Goal: Communication & Community: Answer question/provide support

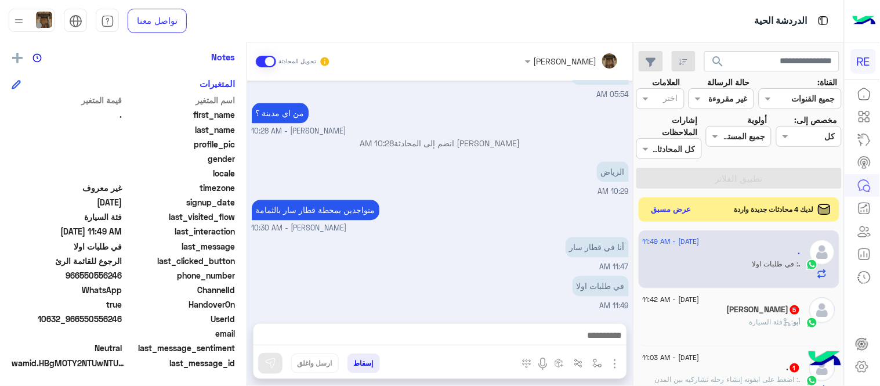
click at [665, 212] on button "عرض مسبق" at bounding box center [671, 210] width 49 height 16
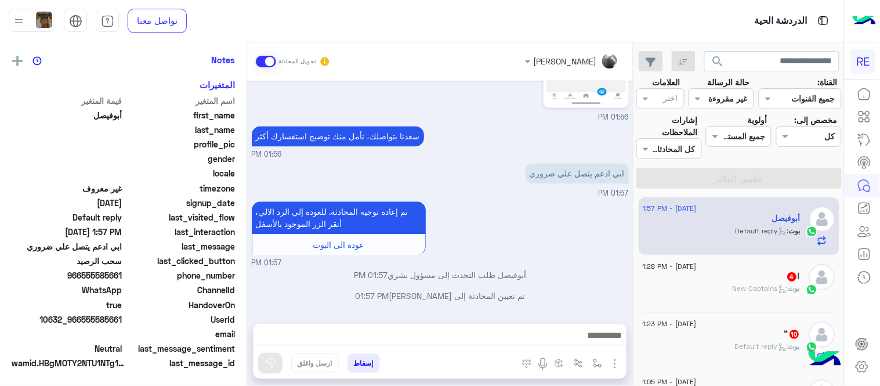
scroll to position [238, 0]
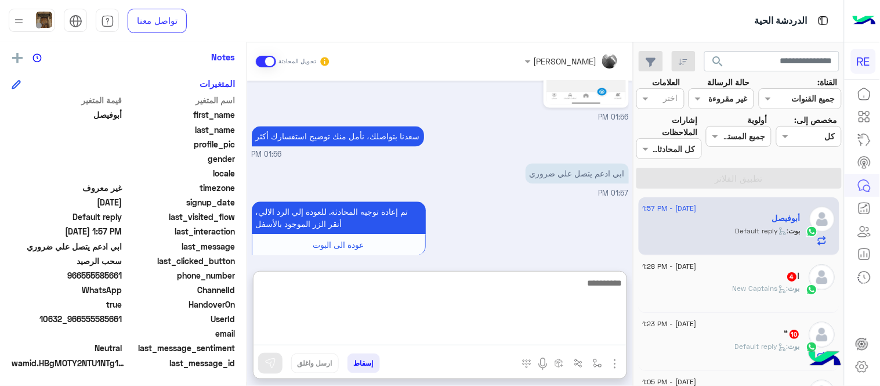
click at [383, 328] on textarea at bounding box center [439, 310] width 373 height 70
type textarea "**********"
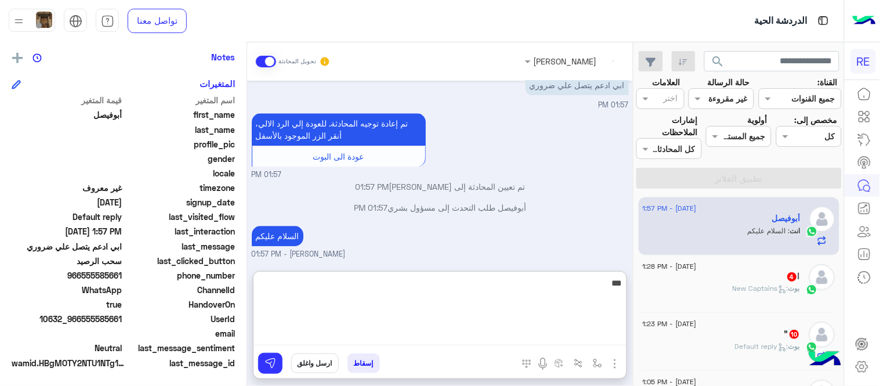
scroll to position [713, 0]
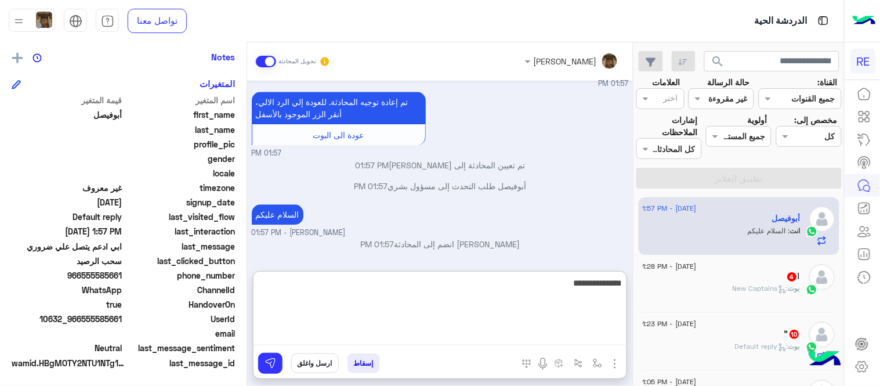
type textarea "**********"
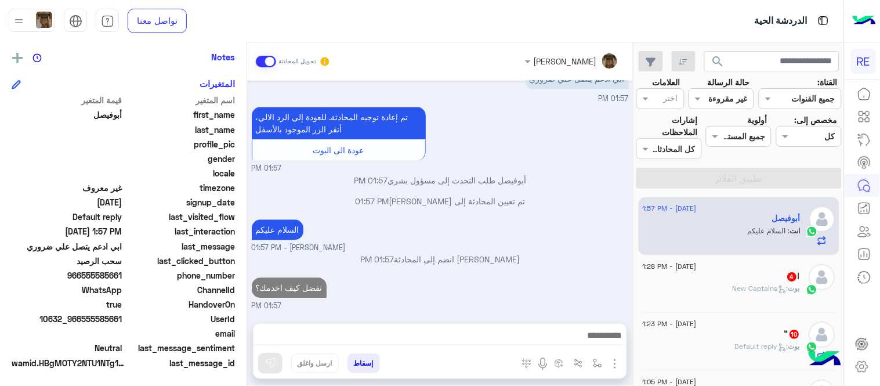
scroll to position [728, 0]
click at [752, 291] on span ": New Captains" at bounding box center [761, 288] width 56 height 9
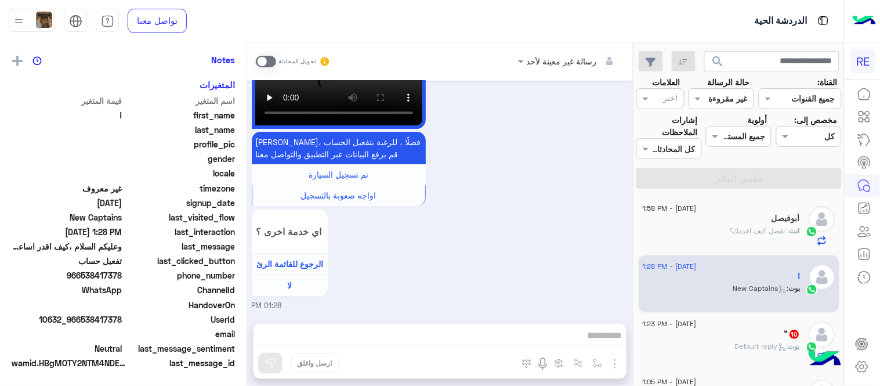
scroll to position [238, 0]
click at [267, 61] on span at bounding box center [266, 62] width 20 height 12
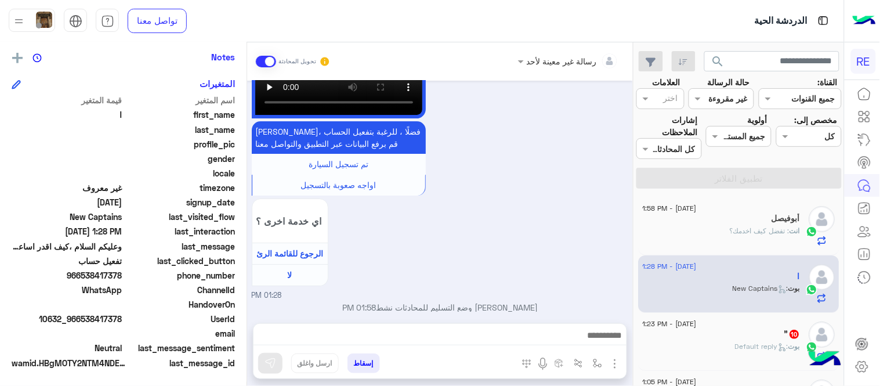
scroll to position [976, 0]
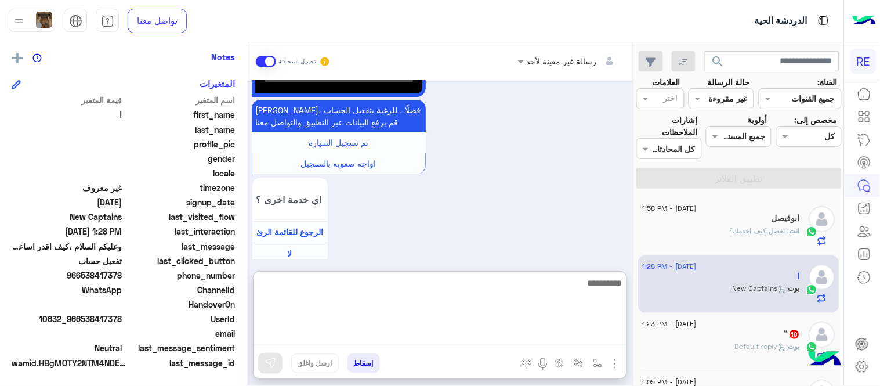
click at [510, 334] on textarea at bounding box center [439, 310] width 373 height 70
type textarea "**********"
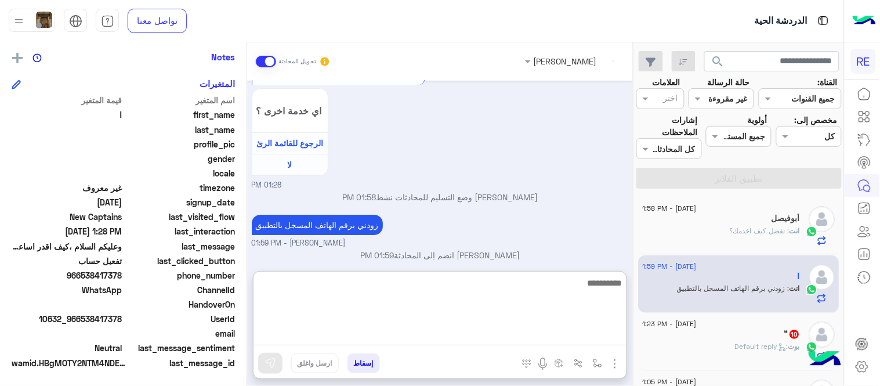
scroll to position [1086, 0]
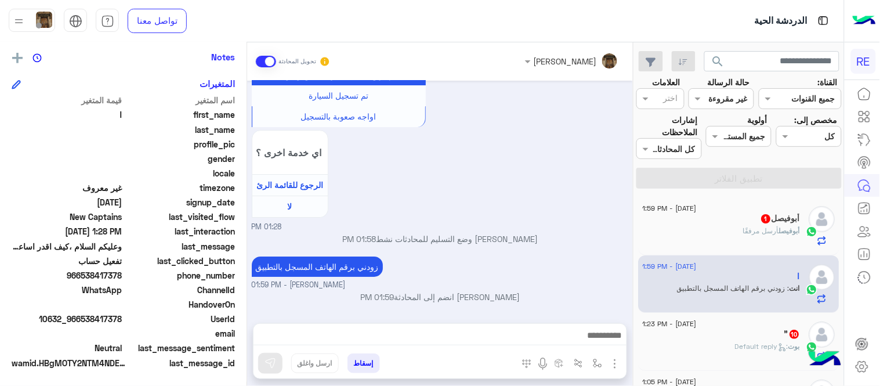
click at [549, 207] on div "Sep 13, 2025 سلام عليكم 01:28 PM وعليكم السلام ،كيف اقدر اساعدك اهلًا بك في تطب…" at bounding box center [440, 196] width 386 height 231
click at [722, 239] on div "أبوفيصل أرسل مرفقًا" at bounding box center [722, 236] width 158 height 20
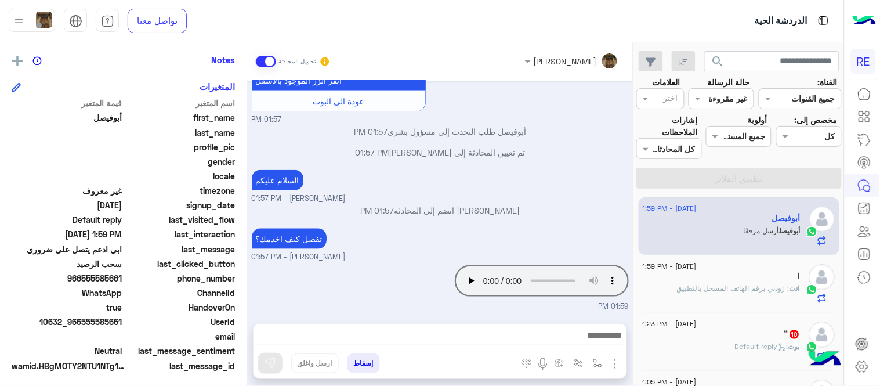
scroll to position [238, 0]
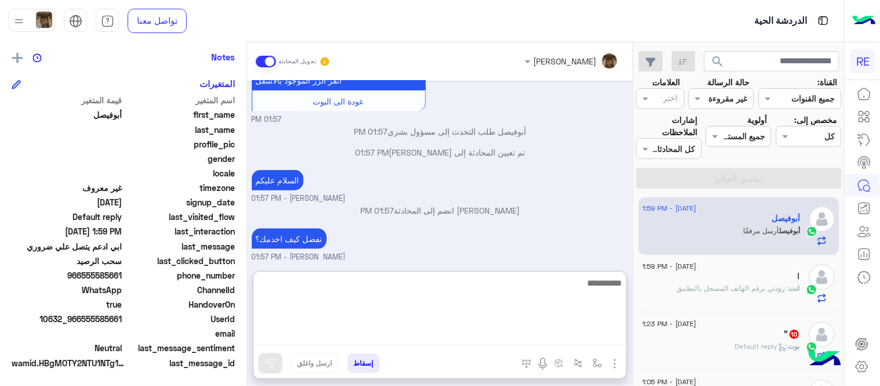
click at [512, 343] on textarea at bounding box center [439, 310] width 373 height 70
type textarea "**********"
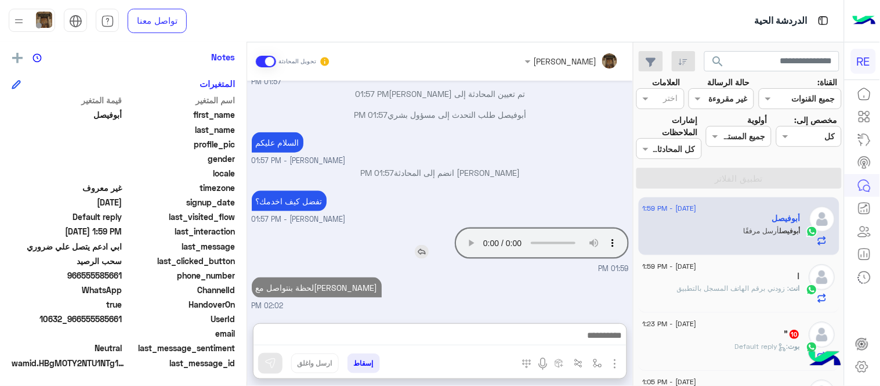
click at [415, 196] on div "Sep 13, 2025 01:56 PM سعدنا بتواصلك، نأمل منك توضيح استفسارك أكثر 01:56 PM ابي …" at bounding box center [440, 196] width 386 height 231
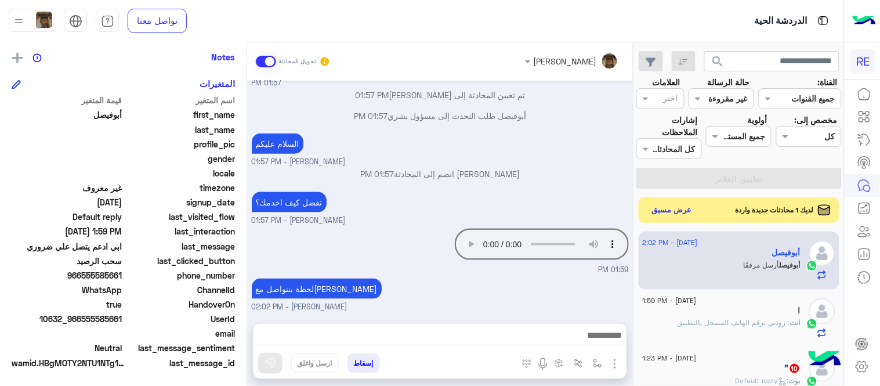
scroll to position [373, 0]
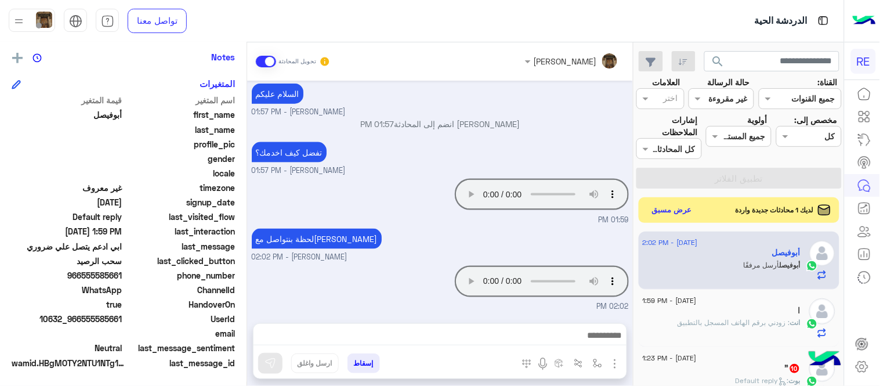
click at [473, 314] on div "عبير زكريا تحويل المحادثة Sep 13, 2025 01:56 PM سعدنا بتواصلك، نأمل منك توضيح ا…" at bounding box center [440, 216] width 386 height 348
click at [531, 327] on div at bounding box center [439, 338] width 373 height 29
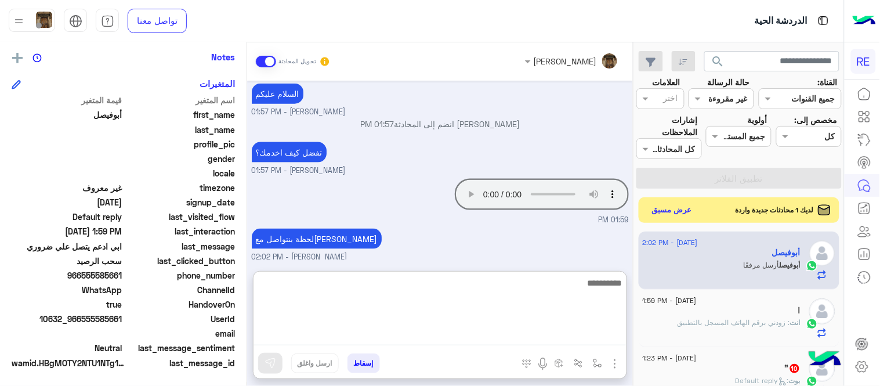
click at [535, 337] on textarea at bounding box center [439, 310] width 373 height 70
type textarea "*"
type textarea "**********"
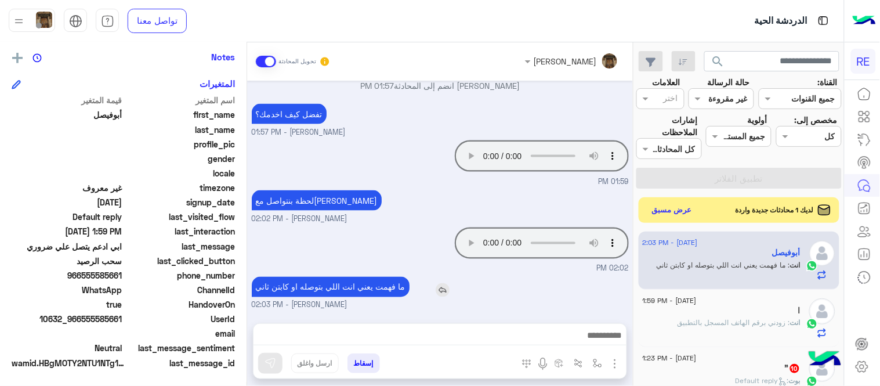
click at [447, 234] on div "Sep 13, 2025 01:56 PM سعدنا بتواصلك، نأمل منك توضيح استفسارك أكثر 01:56 PM ابي …" at bounding box center [440, 196] width 386 height 231
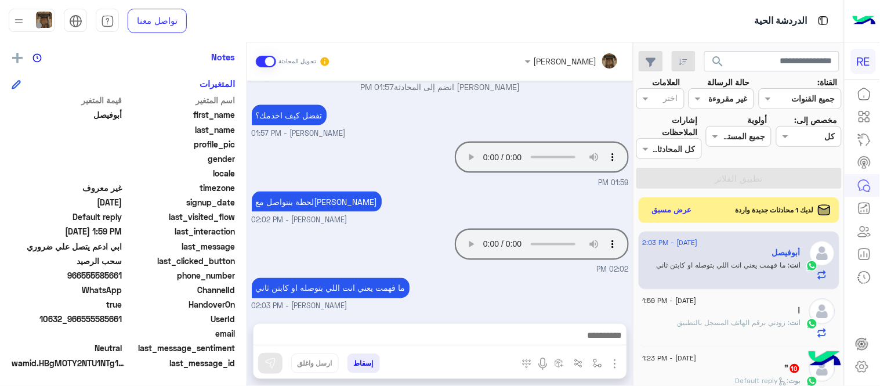
drag, startPoint x: 82, startPoint y: 274, endPoint x: 123, endPoint y: 279, distance: 40.9
click at [122, 279] on span "966555585661" at bounding box center [67, 275] width 111 height 12
copy span "555585661"
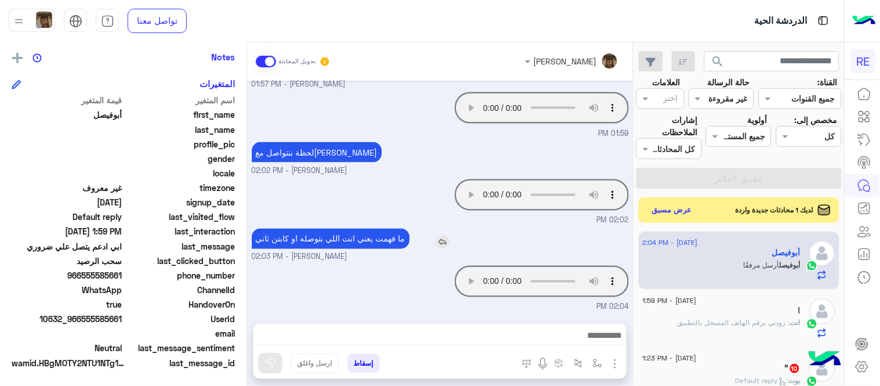
click at [470, 245] on div "ما فهمت يعني انت اللي بتوصله او كابتن ثاني" at bounding box center [364, 238] width 224 height 20
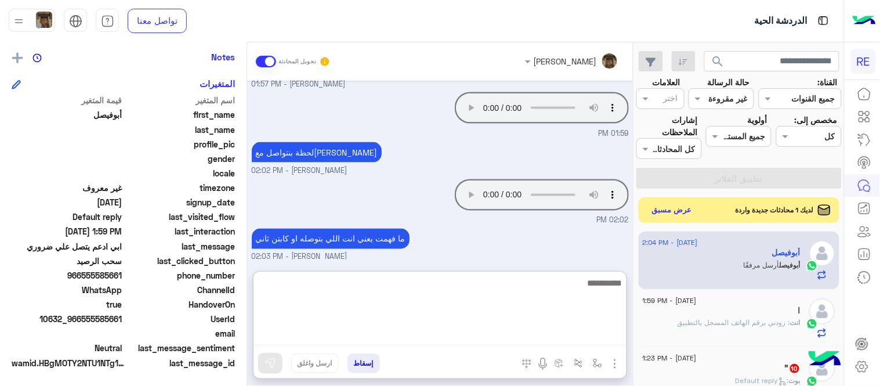
click at [459, 334] on textarea at bounding box center [439, 310] width 373 height 70
type textarea "**********"
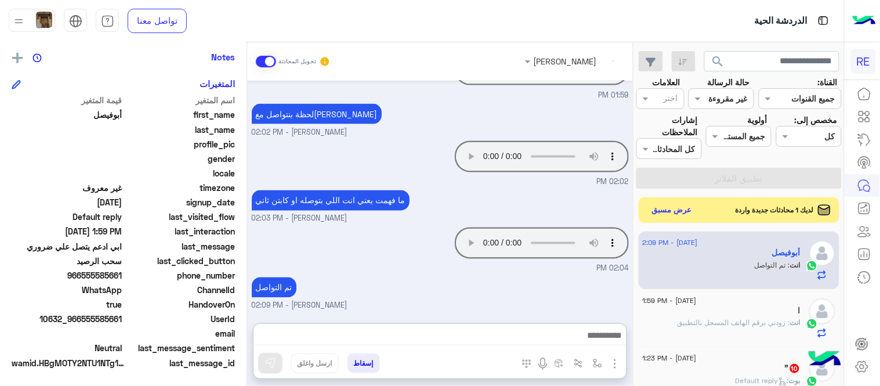
click at [437, 236] on div "Sep 13, 2025 01:56 PM سعدنا بتواصلك، نأمل منك توضيح استفسارك أكثر 01:56 PM ابي …" at bounding box center [440, 196] width 386 height 231
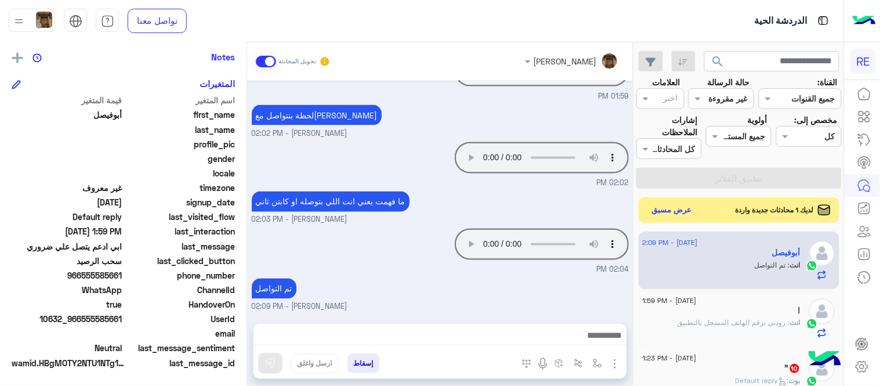
click at [580, 302] on small "عبير زكريا - 02:09 PM" at bounding box center [440, 307] width 377 height 11
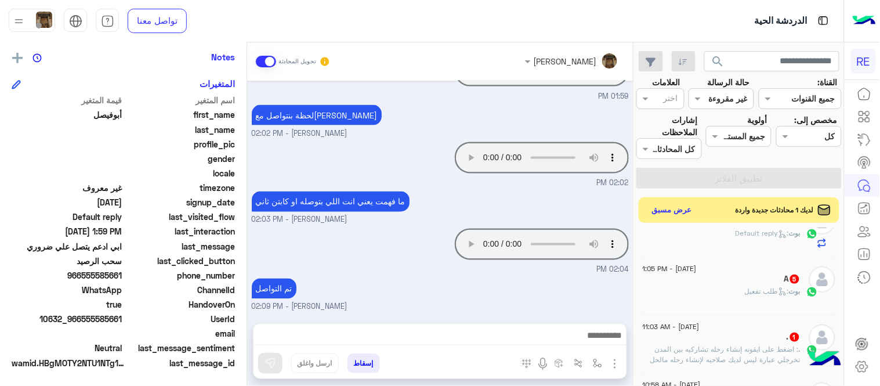
scroll to position [106, 0]
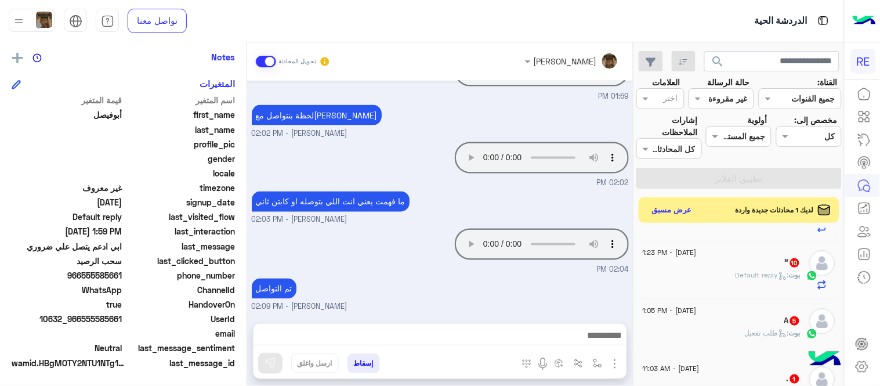
click at [738, 267] on div "" 10" at bounding box center [722, 263] width 158 height 12
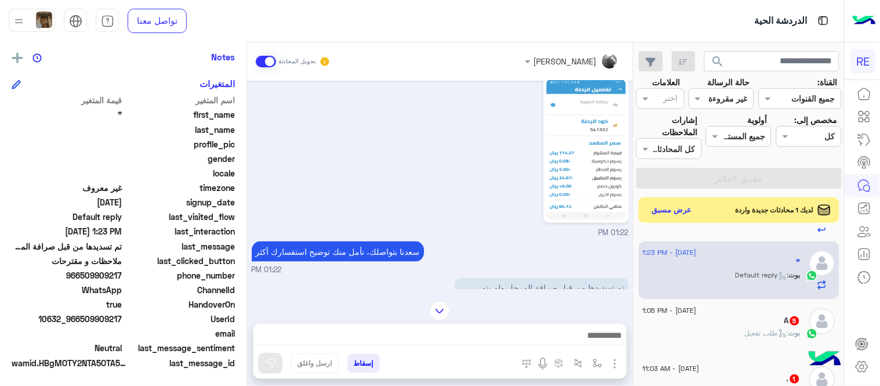
scroll to position [349, 0]
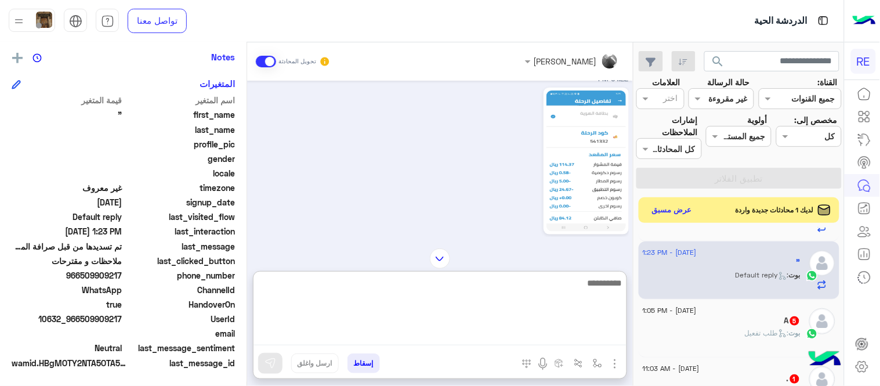
click at [495, 343] on textarea at bounding box center [439, 310] width 373 height 70
type textarea "******"
click at [501, 309] on textarea at bounding box center [439, 310] width 373 height 70
type textarea "**********"
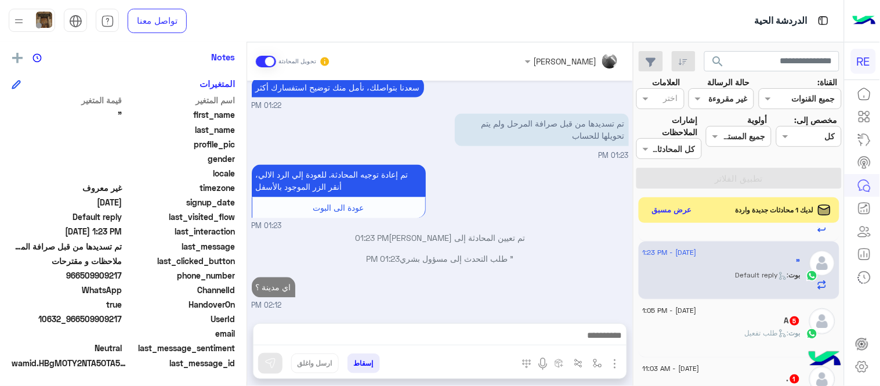
scroll to position [524, 0]
click at [554, 210] on div "Sep 13, 2025 ملاحظات و مقترحات 01:21 PM اترك لنا اقتراحاتك أو ملاحظاتك. اي خدمة…" at bounding box center [440, 196] width 386 height 231
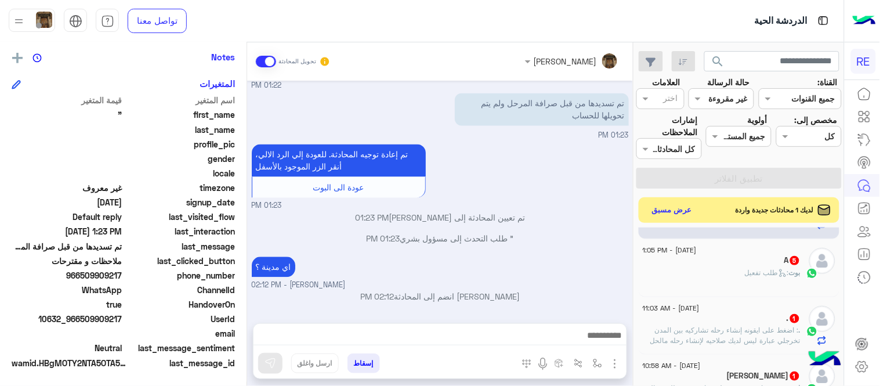
scroll to position [170, 0]
click at [695, 264] on div "بوت : طلب تفعيل" at bounding box center [722, 273] width 158 height 20
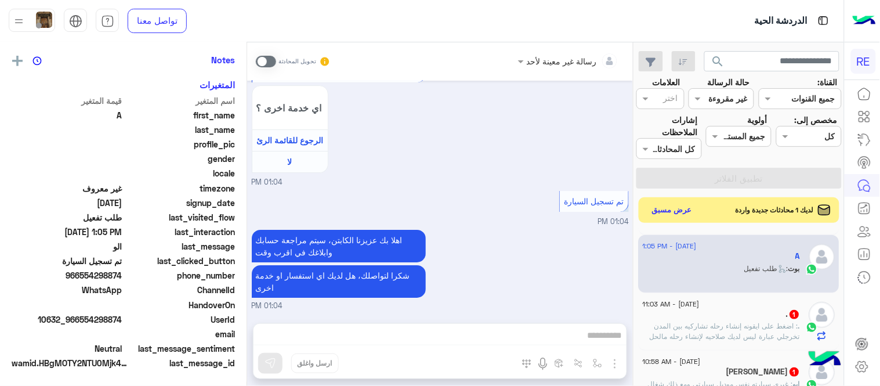
scroll to position [238, 0]
click at [267, 61] on span at bounding box center [266, 62] width 20 height 12
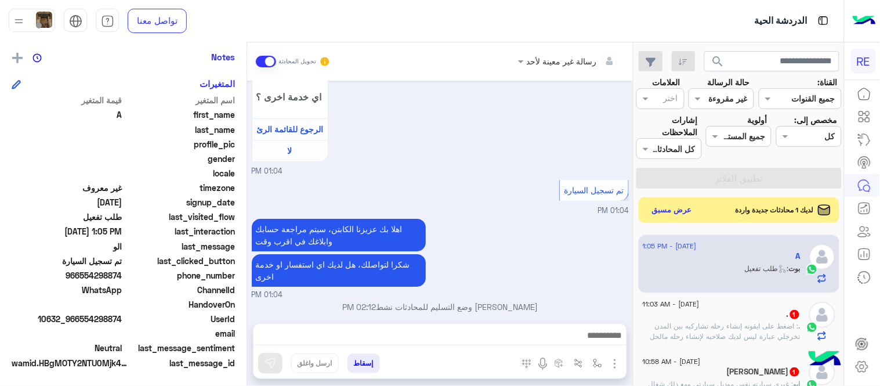
scroll to position [1076, 0]
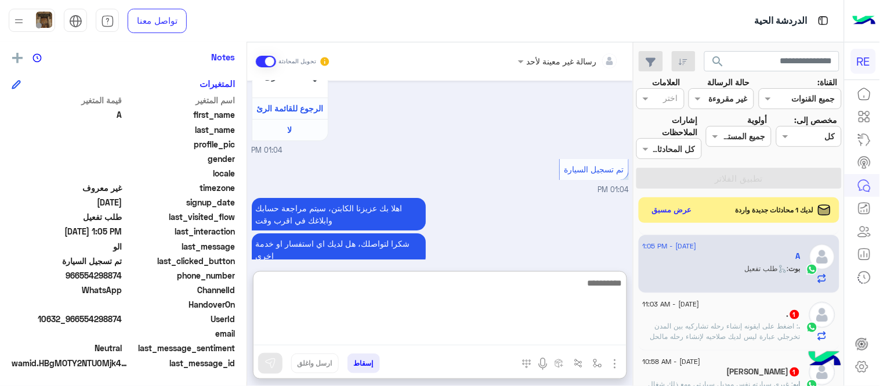
click at [479, 332] on textarea at bounding box center [439, 310] width 373 height 70
click at [535, 285] on textarea at bounding box center [439, 310] width 373 height 70
type textarea "**********"
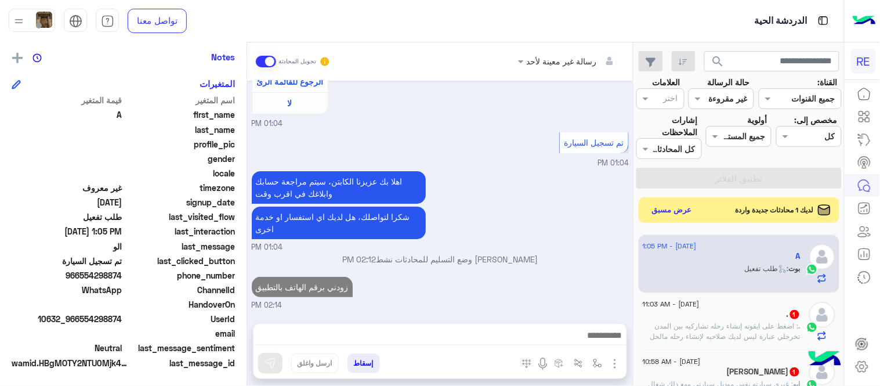
scroll to position [1144, 0]
click at [728, 333] on span ": اضغط على ايقونه إنشاء رحله تشاركيه بين المدن تخرجلي عبارة ليس لديك صلاحيه لإن…" at bounding box center [725, 336] width 150 height 30
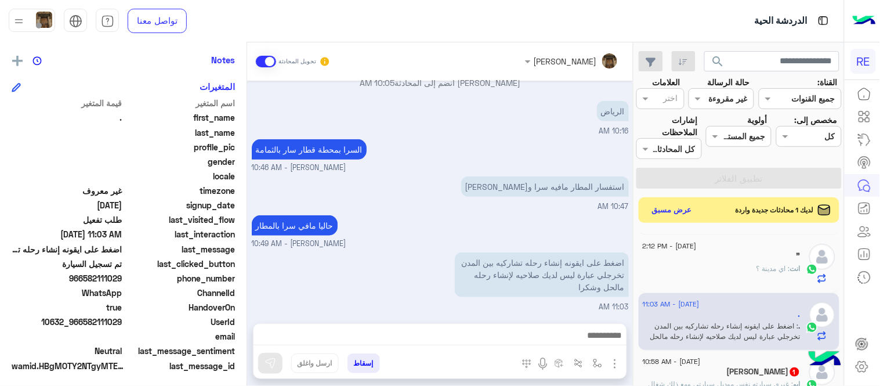
scroll to position [238, 0]
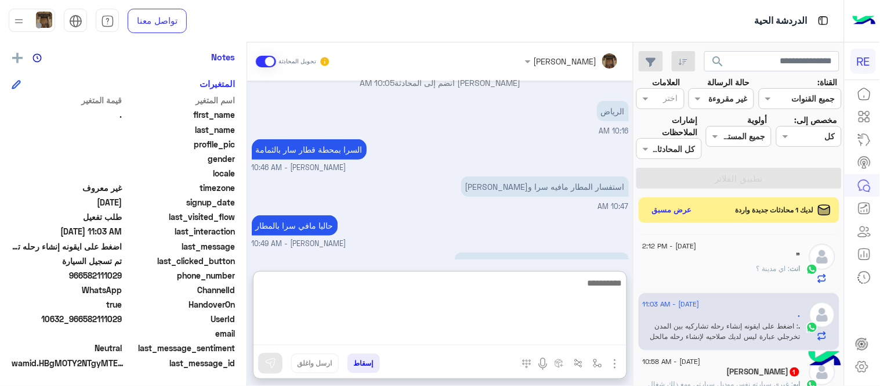
click at [461, 332] on textarea at bounding box center [439, 310] width 373 height 70
type textarea "**********"
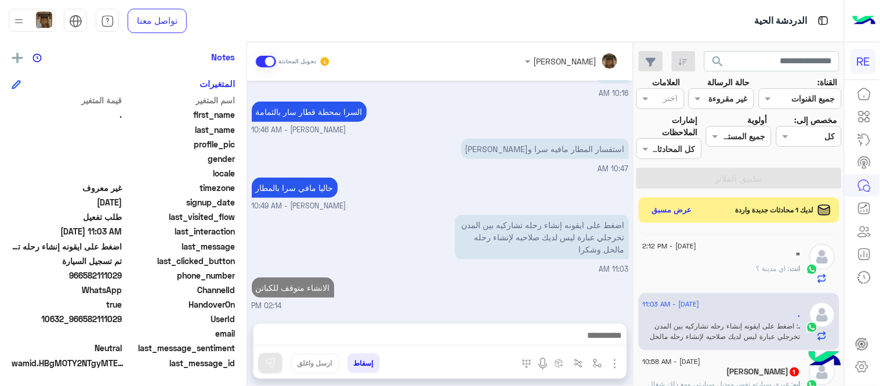
click at [488, 217] on div "اضغط على ايقونه إنشاء رحله تشاركيه بين المدن تخرجلي عبارة ليس لديك صلاحيه لإنشا…" at bounding box center [440, 243] width 377 height 63
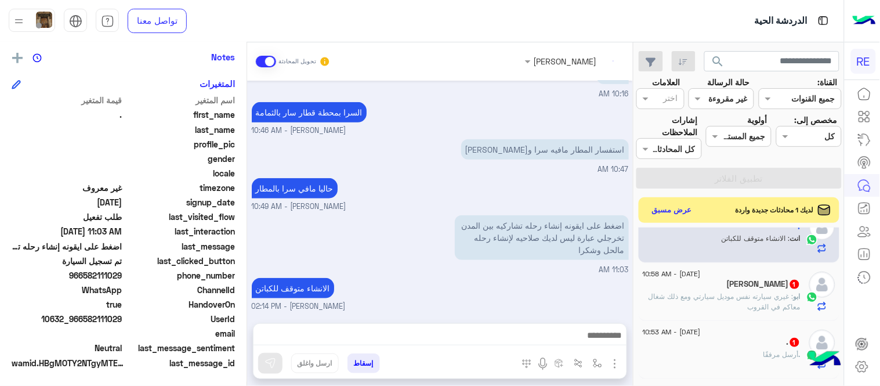
scroll to position [263, 0]
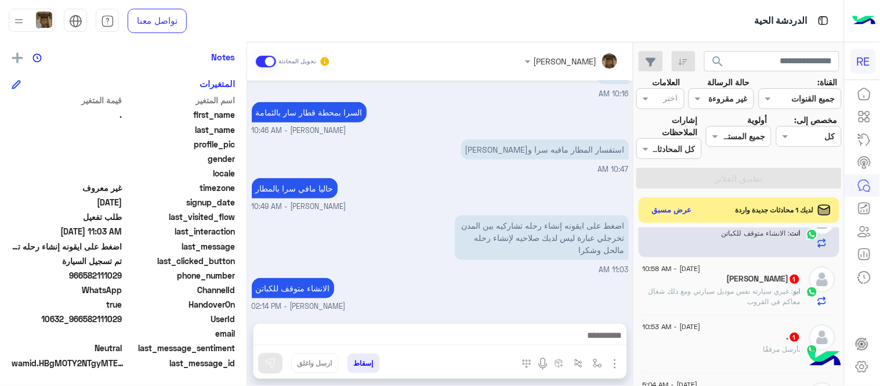
click at [712, 303] on p "ابو : غيري سيارته نفس موديل سيارتي ومع ذلك شغال معاكم في القروب" at bounding box center [722, 296] width 158 height 21
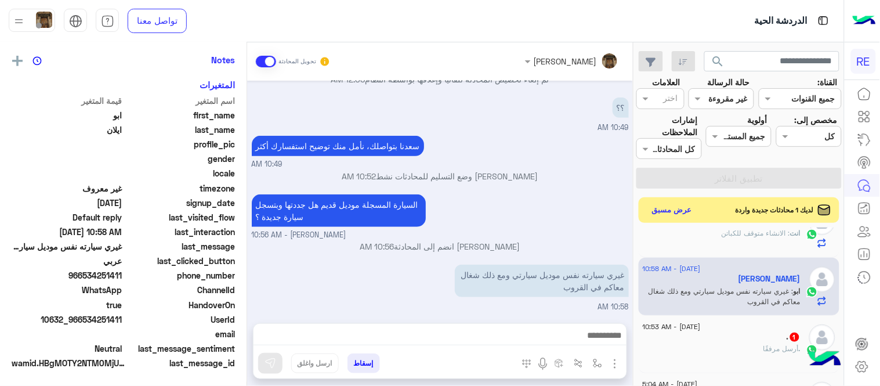
scroll to position [238, 0]
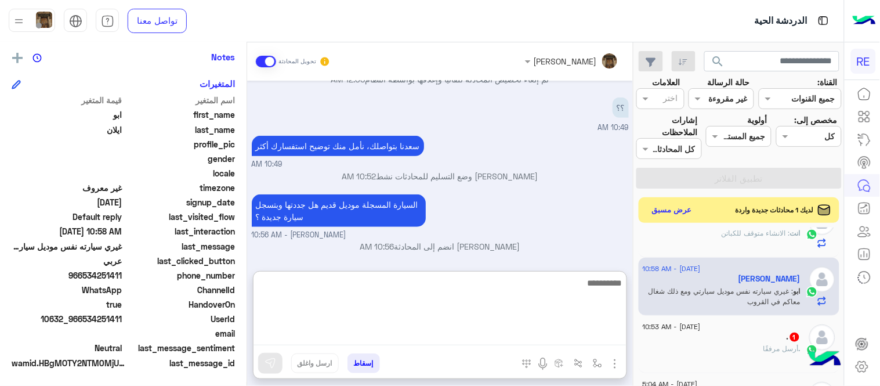
click at [524, 333] on textarea at bounding box center [439, 310] width 373 height 70
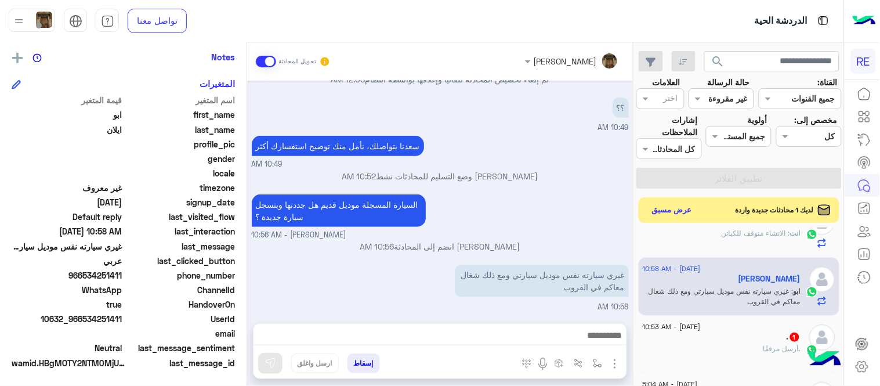
click at [511, 193] on div "السيارة المسجلة موديل قديم هل جددتها وبتسجل سيارة جديدة ؟ عبير زكريا - 10:56 AM" at bounding box center [440, 215] width 377 height 49
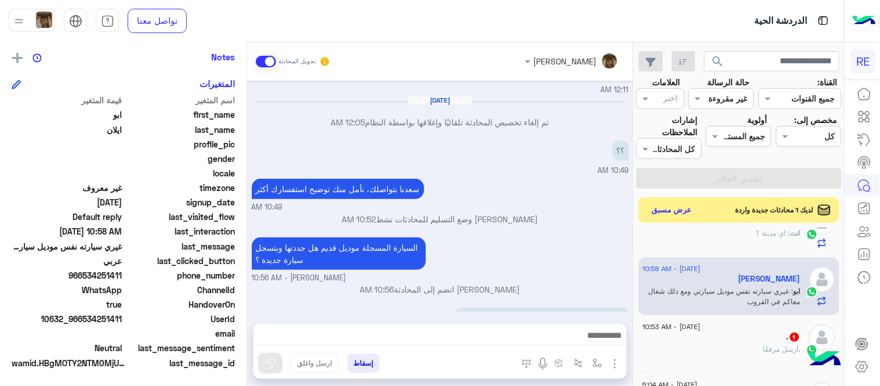
scroll to position [184, 0]
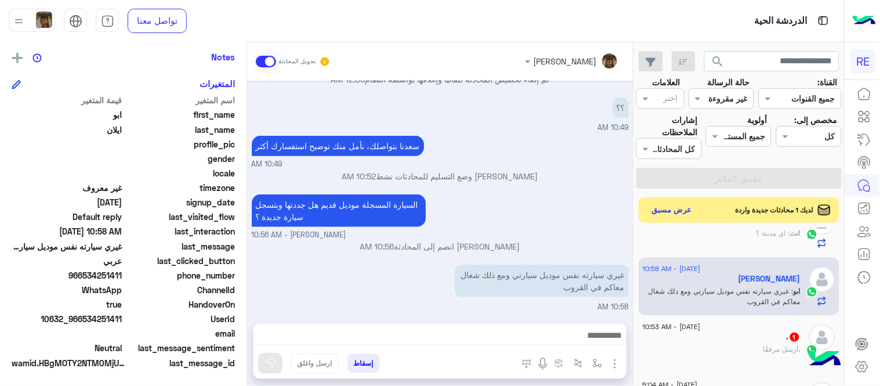
drag, startPoint x: 85, startPoint y: 274, endPoint x: 124, endPoint y: 277, distance: 38.9
click at [124, 277] on div "phone_number 966534251411" at bounding box center [123, 276] width 223 height 14
copy span "534251411"
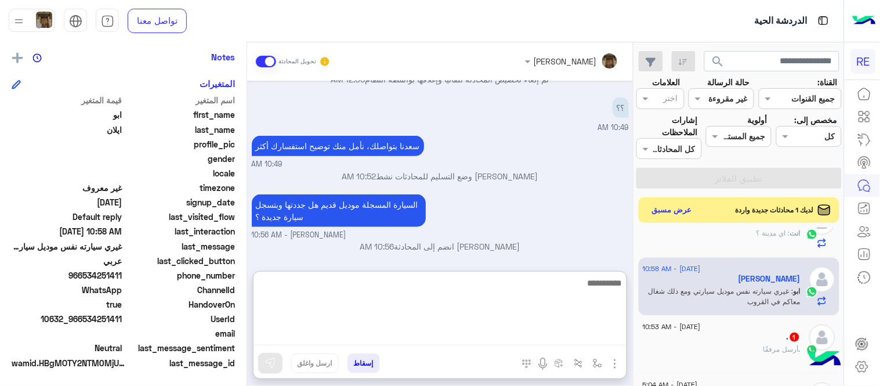
click at [483, 331] on textarea at bounding box center [439, 310] width 373 height 70
type textarea "**********"
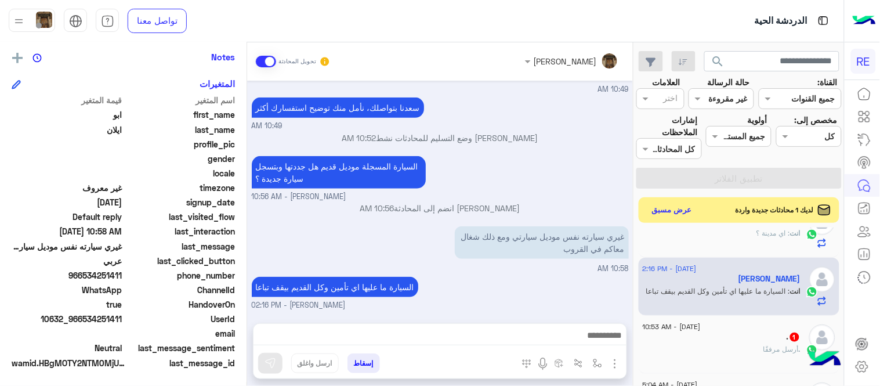
scroll to position [222, 0]
click at [514, 241] on div "Sep 12, 2025 description 802041919658166.pdf 12:02 AM و صورة الهويه مروه احمد -…" at bounding box center [440, 196] width 386 height 231
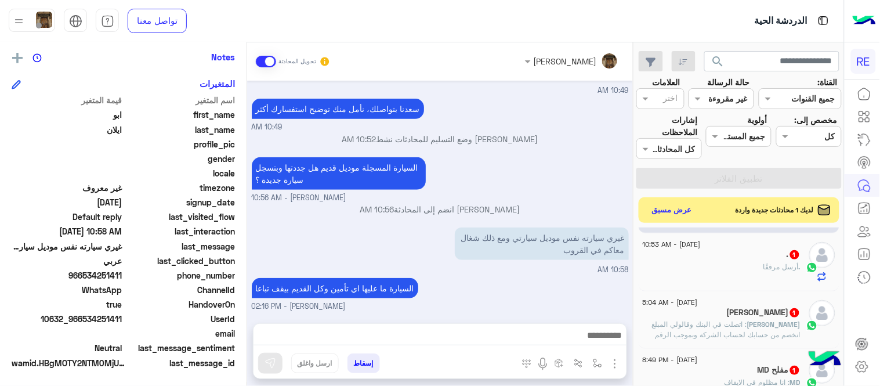
scroll to position [335, 0]
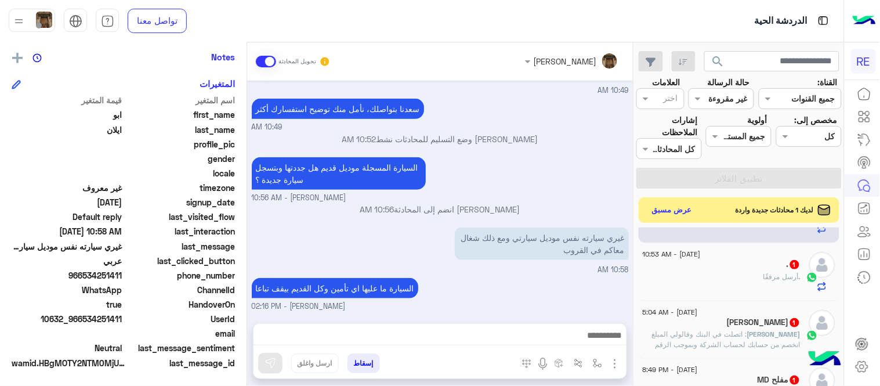
click at [744, 277] on div ". أرسل مرفقًا" at bounding box center [722, 281] width 158 height 20
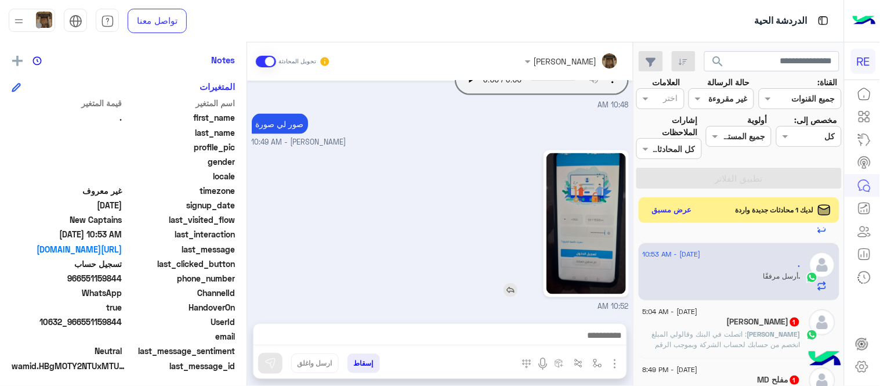
scroll to position [238, 0]
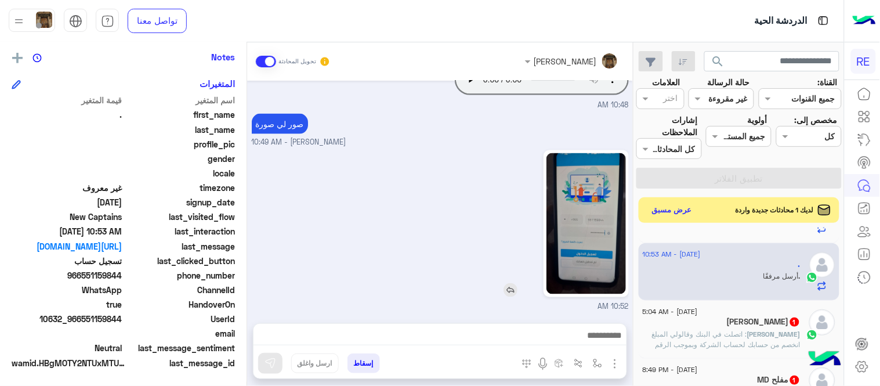
click at [600, 244] on img at bounding box center [585, 223] width 79 height 141
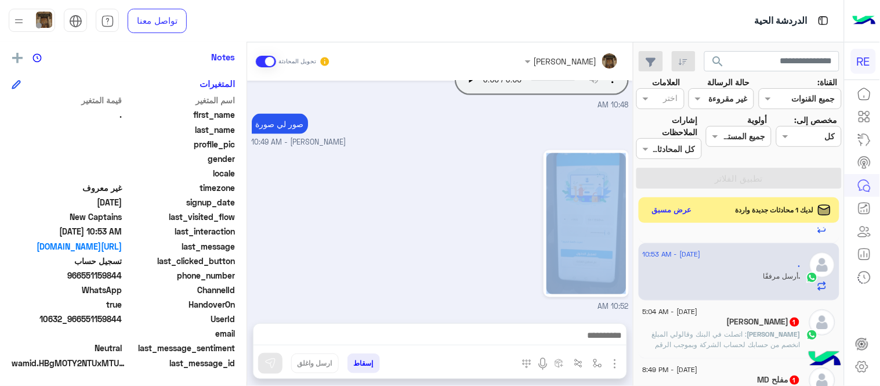
drag, startPoint x: 251, startPoint y: 292, endPoint x: 247, endPoint y: 250, distance: 42.5
click at [247, 250] on div "Sep 13, 2025 0551159844 09:59 AM السيارة بتفويض صحيح ؟ عبير زكريا - 10:02 AM عد…" at bounding box center [440, 196] width 386 height 231
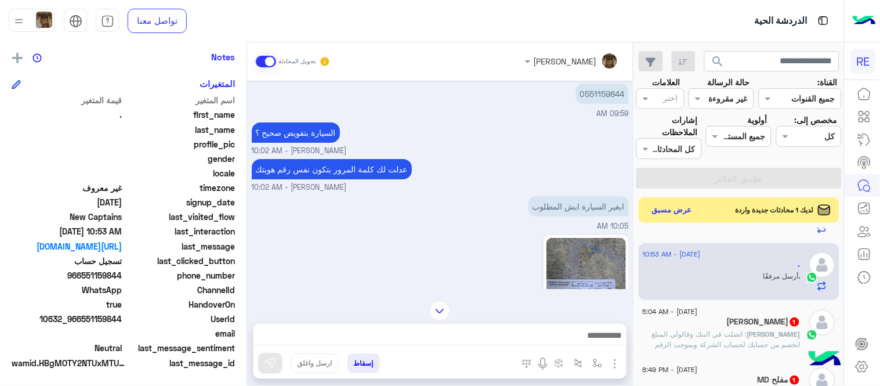
scroll to position [12, 0]
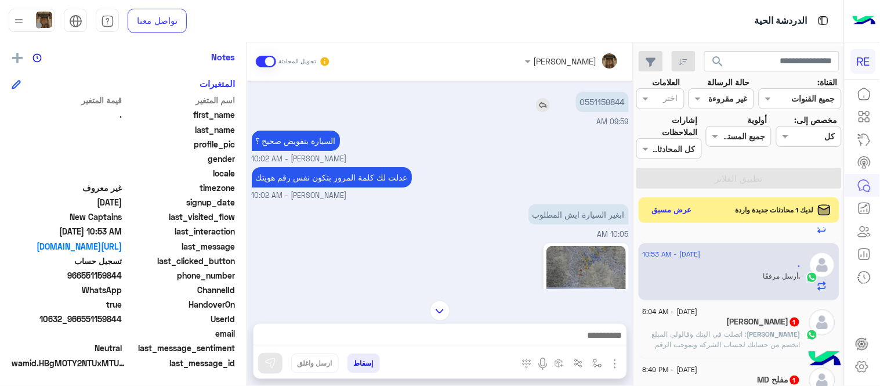
click at [595, 103] on p "0551159844" at bounding box center [602, 102] width 53 height 20
copy p "0551159844"
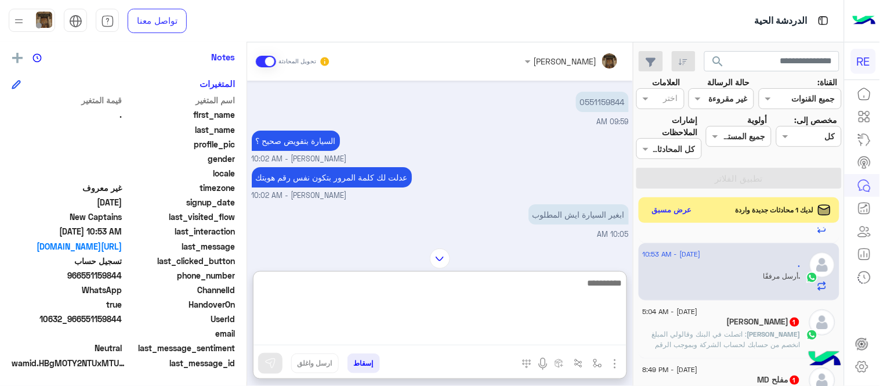
click at [410, 341] on textarea at bounding box center [439, 310] width 373 height 70
type textarea "**********"
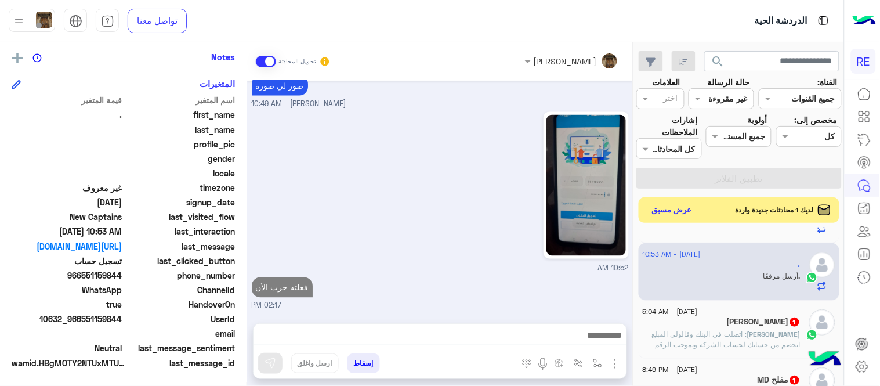
scroll to position [469, 0]
click at [373, 223] on div "Sep 13, 2025 0551159844 09:59 AM السيارة بتفويض صحيح ؟ عبير زكريا - 10:02 AM عد…" at bounding box center [440, 196] width 386 height 231
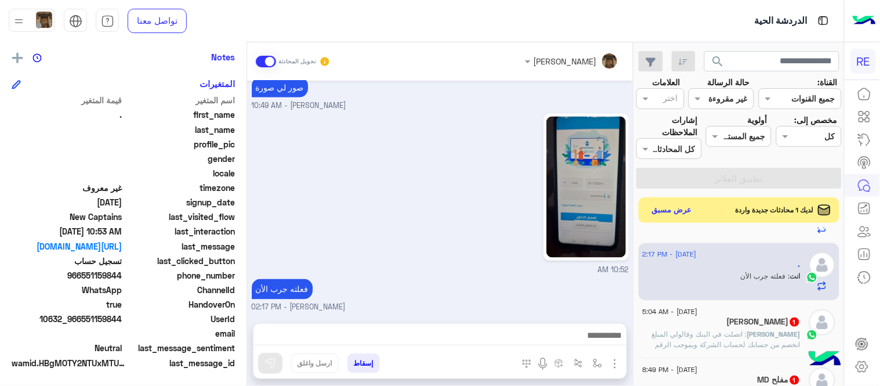
click at [721, 326] on div "Ali Alharbi 1" at bounding box center [722, 323] width 158 height 12
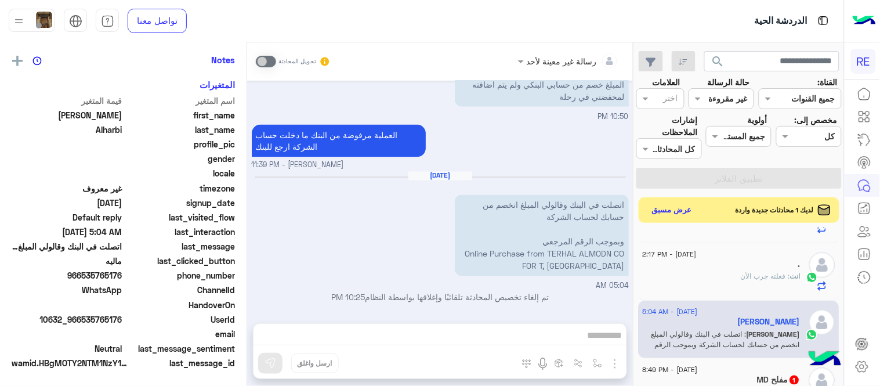
scroll to position [238, 0]
click at [733, 95] on input "text" at bounding box center [734, 99] width 27 height 12
click at [726, 187] on b "غير مقروءة" at bounding box center [729, 187] width 39 height 10
click at [723, 105] on div "القناه غير مقروءة" at bounding box center [721, 98] width 66 height 21
click at [729, 125] on b "عرض الكل" at bounding box center [730, 122] width 37 height 10
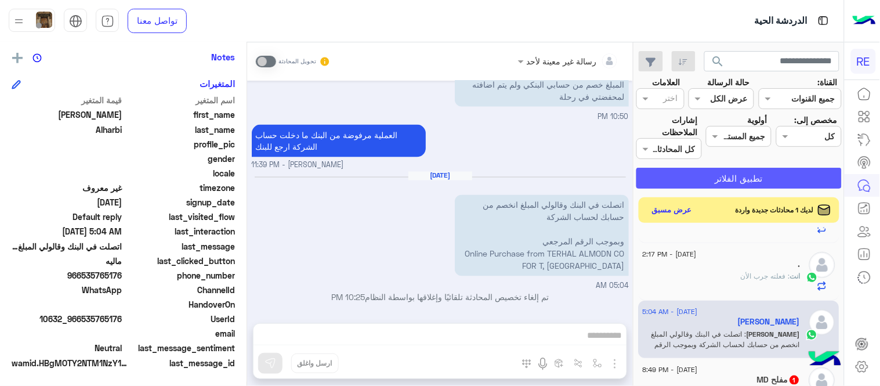
click at [729, 184] on button "تطبيق الفلاتر" at bounding box center [738, 178] width 205 height 21
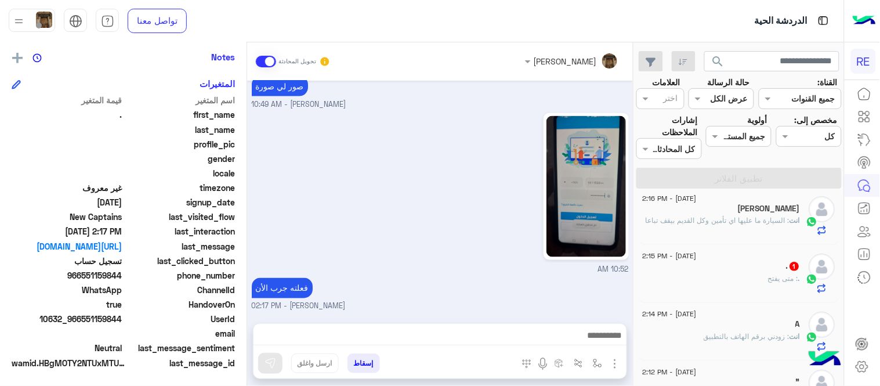
scroll to position [95, 0]
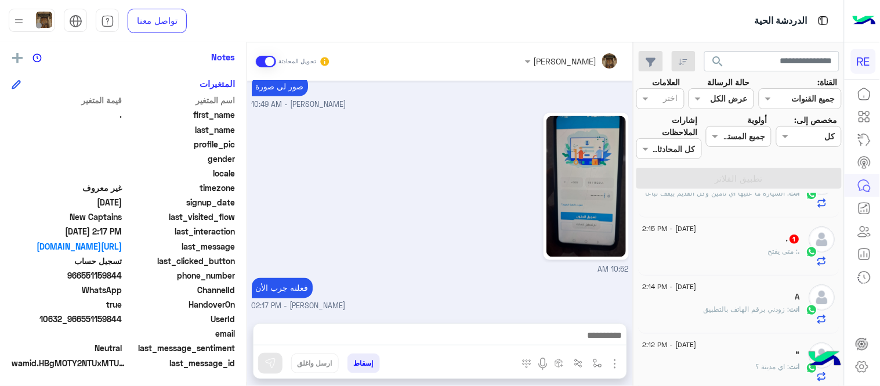
click at [710, 241] on div ". 1" at bounding box center [722, 240] width 158 height 12
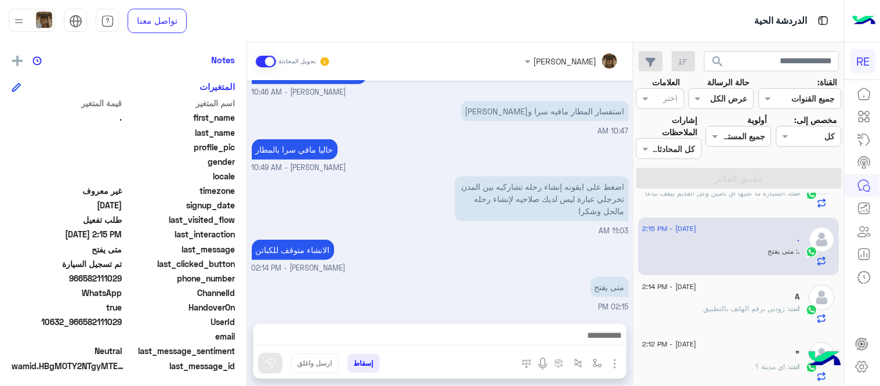
scroll to position [238, 0]
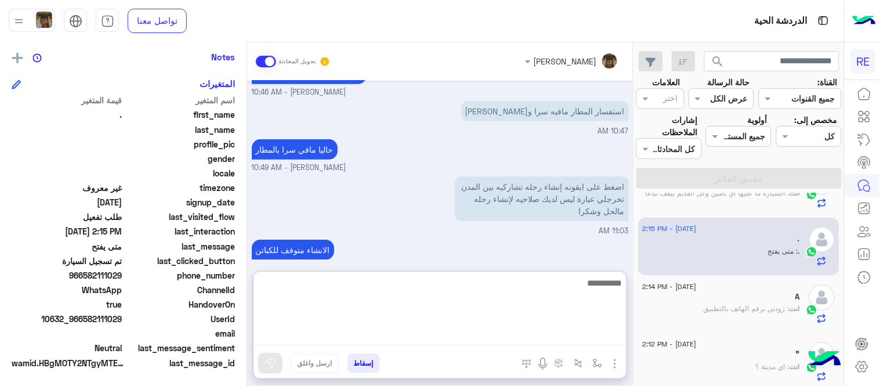
click at [597, 331] on textarea at bounding box center [439, 310] width 373 height 70
type textarea "**********"
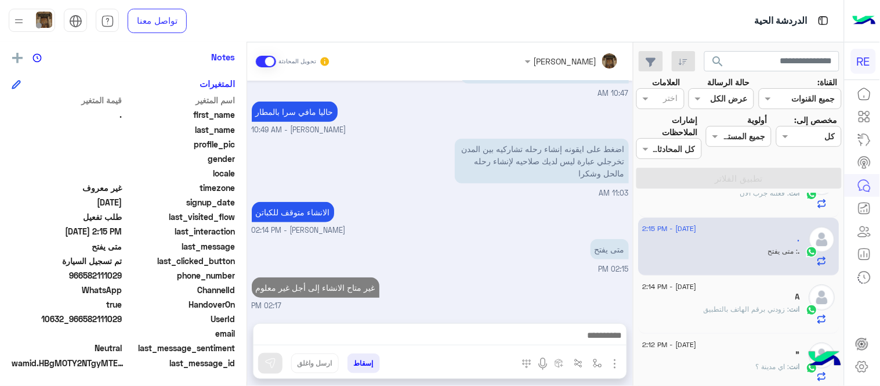
scroll to position [195, 0]
click at [553, 234] on div "Sep 13, 2025 عبير زكريا وضع التسليم للمحادثات نشط 10:05 AM من اي مدينة ؟ عبير ز…" at bounding box center [440, 196] width 386 height 231
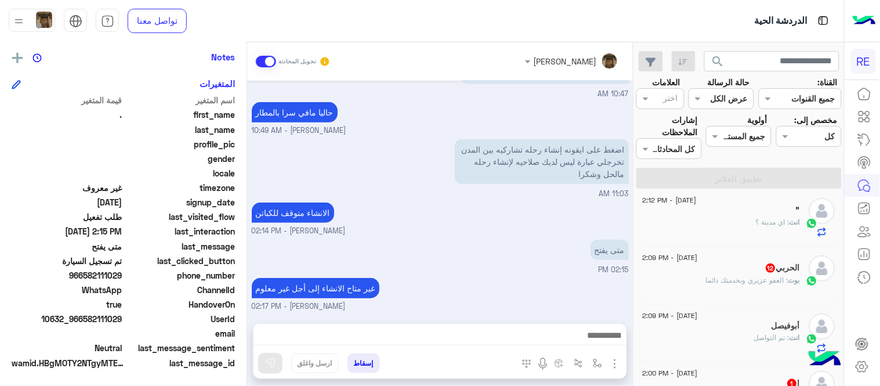
scroll to position [289, 0]
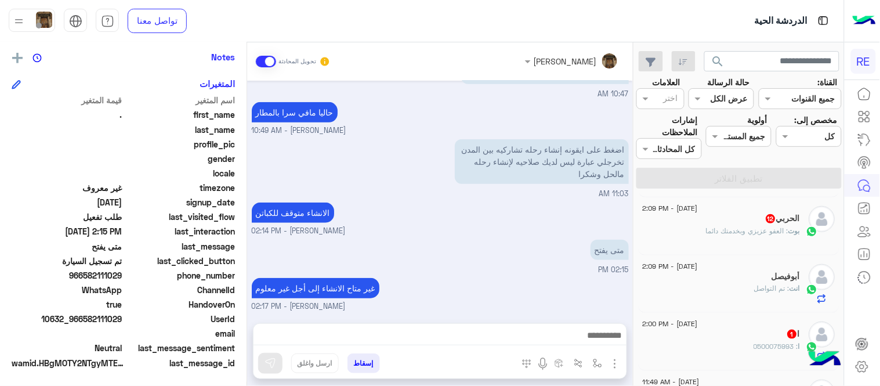
click at [730, 224] on div "الحربي 12" at bounding box center [722, 219] width 158 height 12
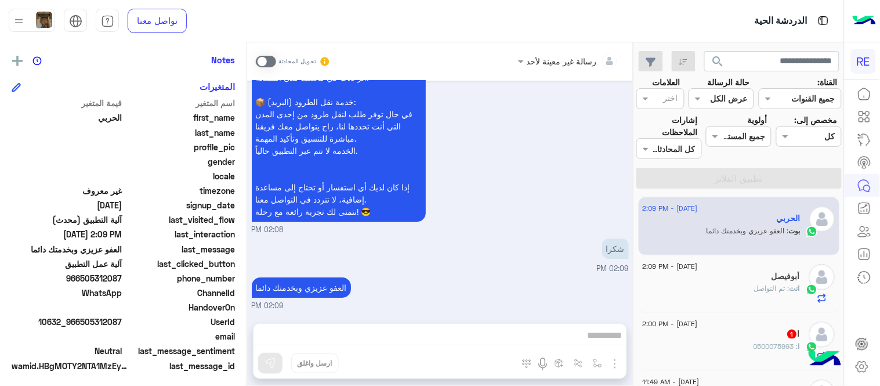
scroll to position [238, 0]
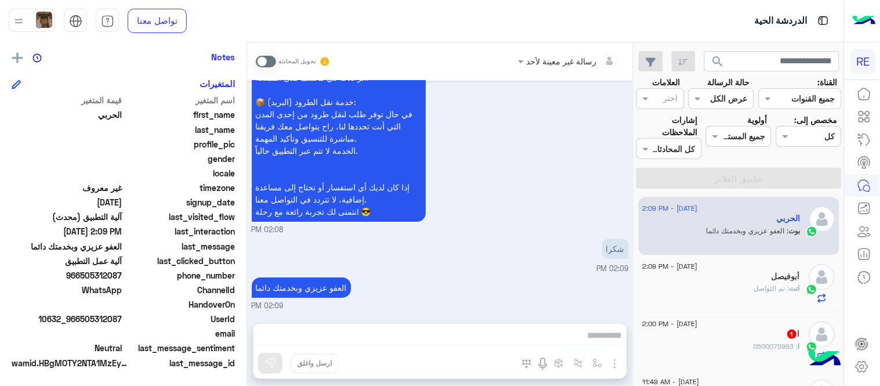
click at [267, 60] on span at bounding box center [266, 62] width 20 height 12
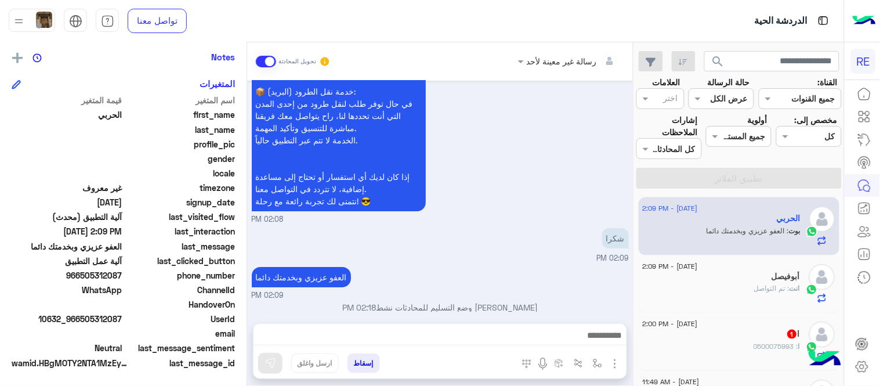
scroll to position [999, 0]
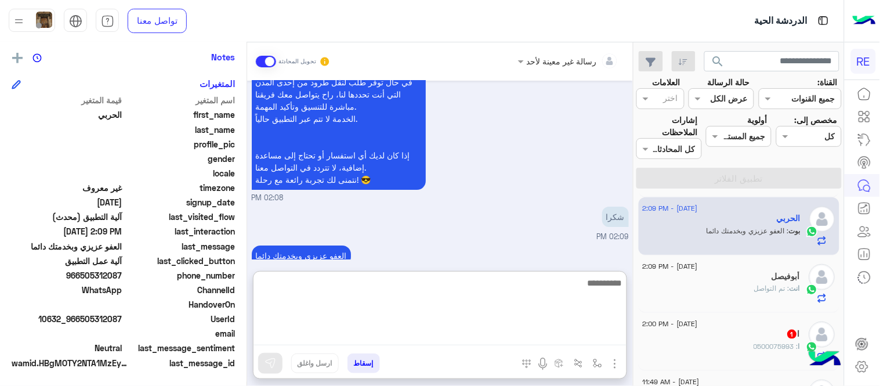
click at [431, 333] on textarea at bounding box center [439, 310] width 373 height 70
type textarea "**********"
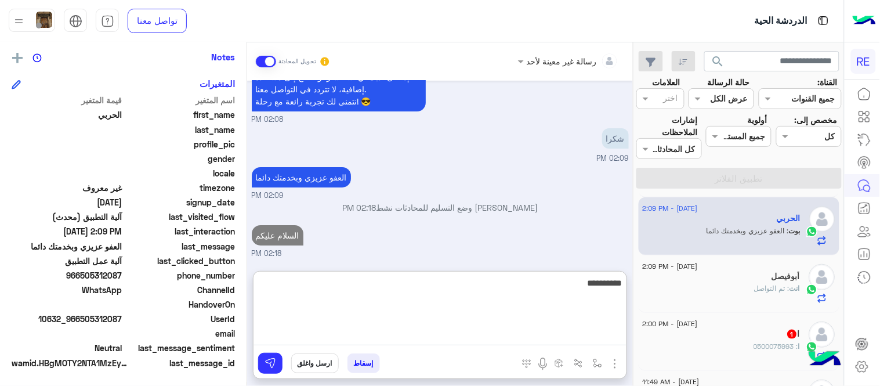
scroll to position [1109, 0]
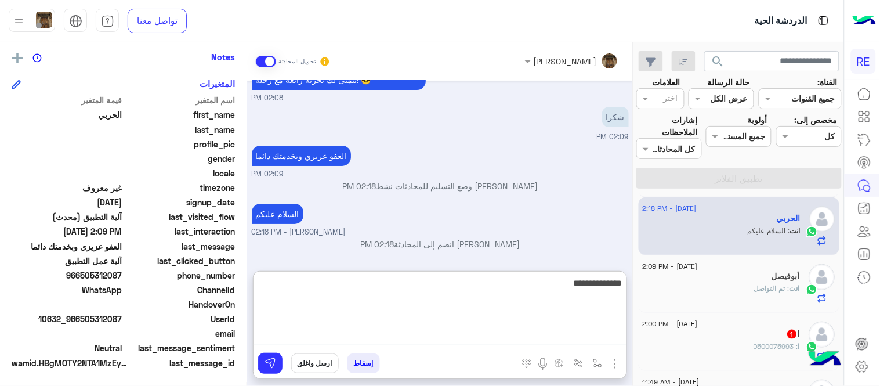
type textarea "**********"
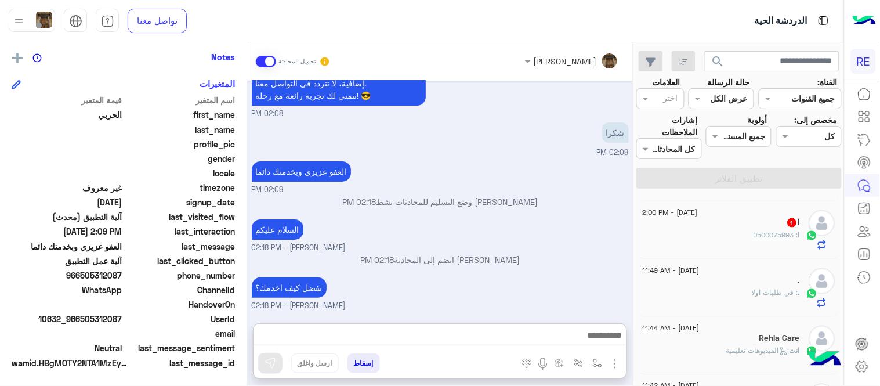
scroll to position [1124, 0]
click at [718, 224] on div "ا 1" at bounding box center [722, 223] width 158 height 12
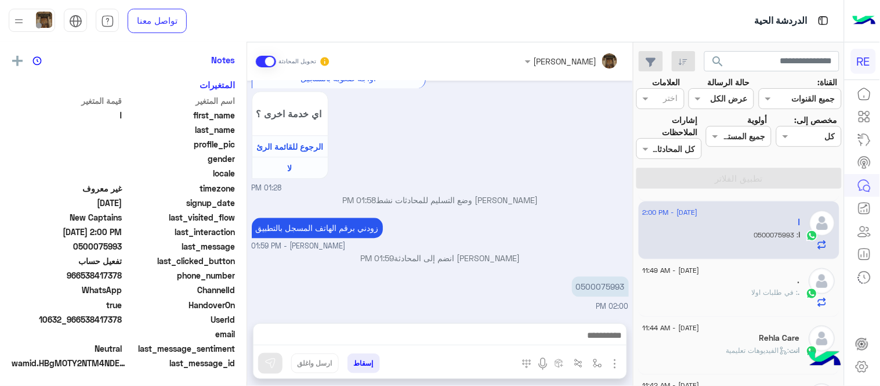
scroll to position [238, 0]
click at [595, 288] on p "0500075993" at bounding box center [600, 286] width 57 height 20
copy p "0500075993"
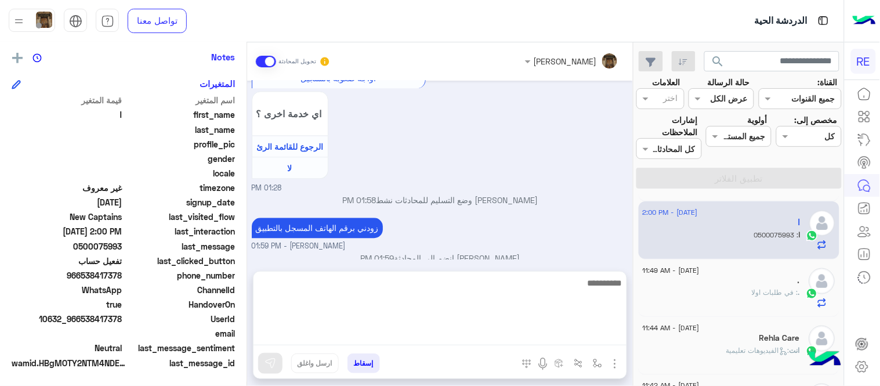
click at [534, 337] on textarea at bounding box center [439, 310] width 373 height 70
type textarea "**********"
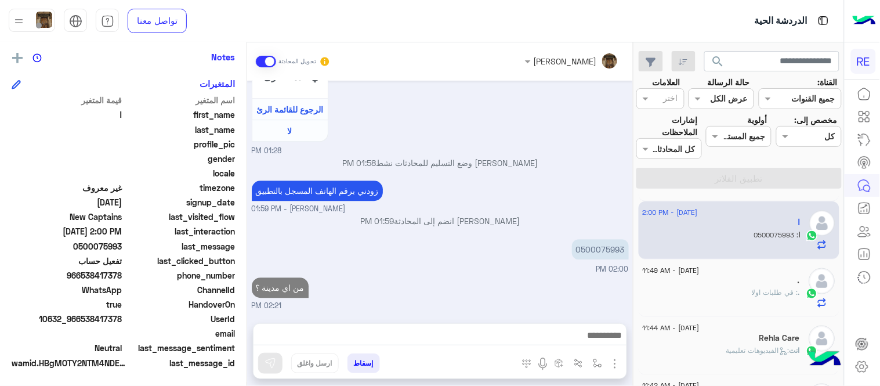
scroll to position [763, 0]
click at [502, 208] on div "Sep 13, 2025 عربي 01:28 PM هل أنت ؟ كابتن 👨🏻‍✈️ عميل 🧳 رحال (مرشد مرخص) 🏖️ 01:2…" at bounding box center [440, 196] width 386 height 231
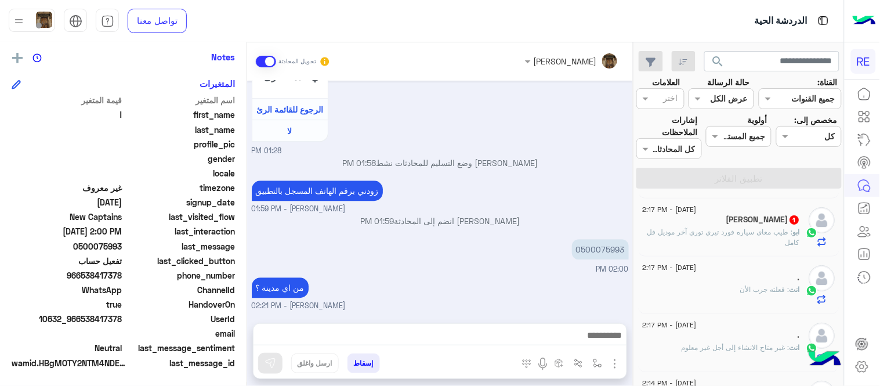
scroll to position [0, 0]
click at [693, 292] on span ": طيب معاى سياره فورد تيري توري آخر موديل فل كامل" at bounding box center [724, 293] width 153 height 19
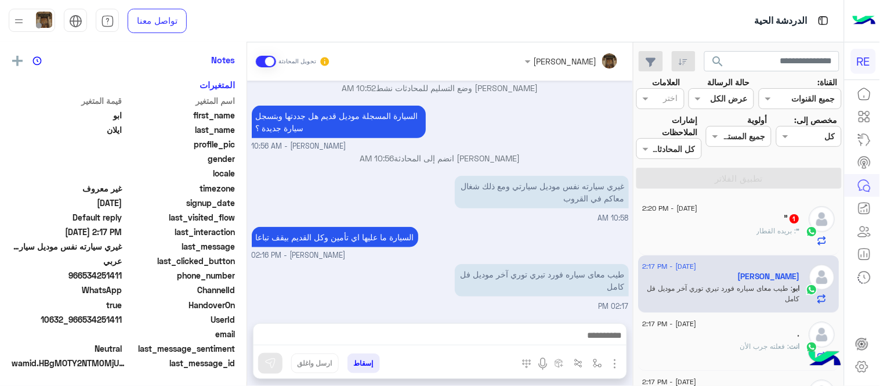
scroll to position [238, 0]
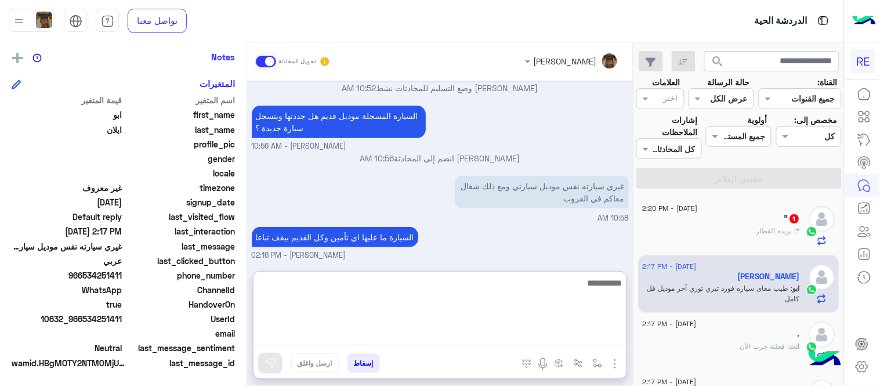
click at [488, 332] on textarea at bounding box center [439, 310] width 373 height 70
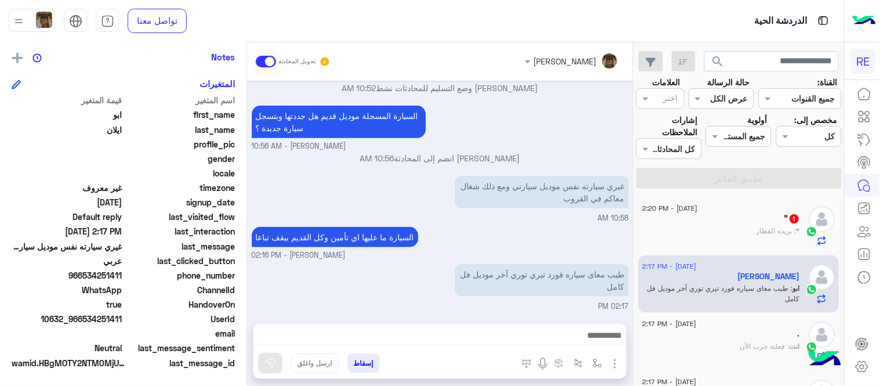
click at [471, 251] on small "عبير زكريا - 02:16 PM" at bounding box center [440, 255] width 377 height 11
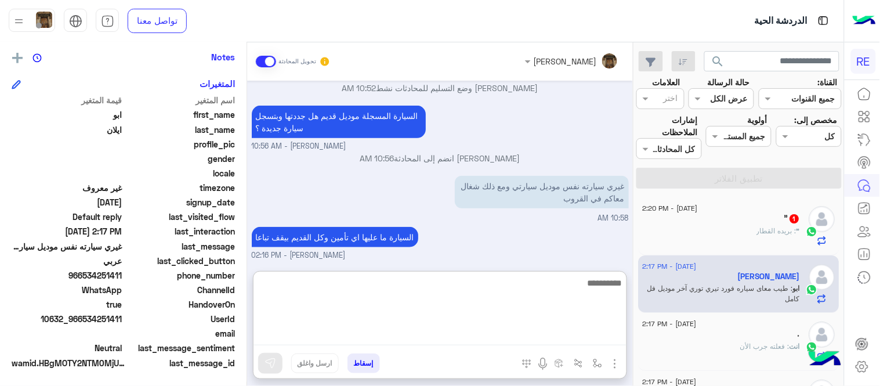
click at [502, 329] on textarea at bounding box center [439, 310] width 373 height 70
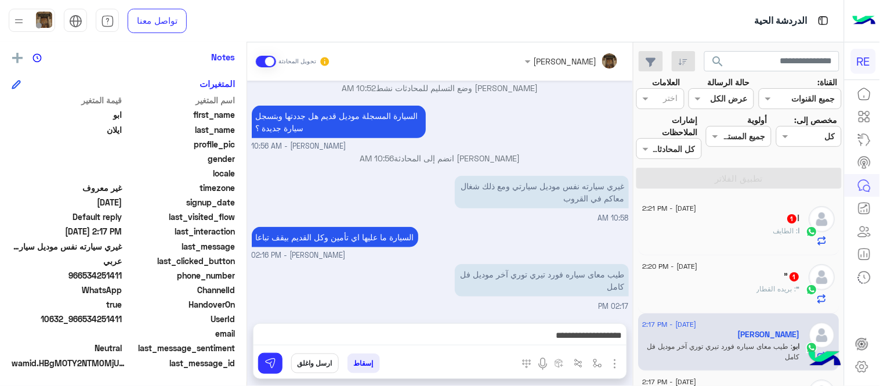
drag, startPoint x: 84, startPoint y: 275, endPoint x: 124, endPoint y: 277, distance: 40.1
click at [124, 277] on div "phone_number 966534251411" at bounding box center [123, 276] width 223 height 14
copy span "534251411"
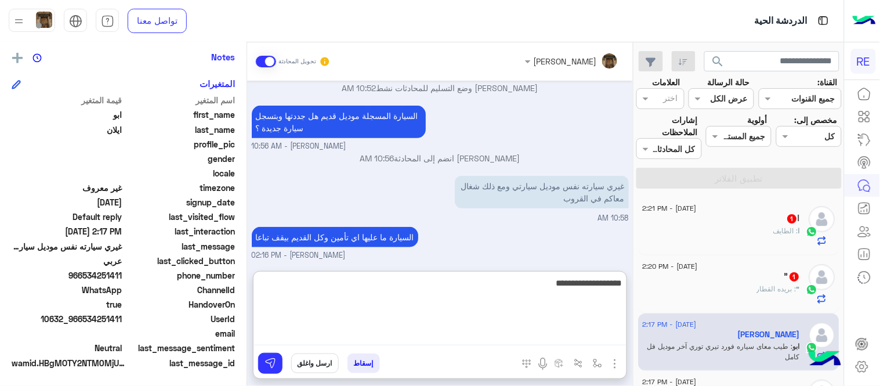
click at [508, 336] on textarea "**********" at bounding box center [439, 310] width 373 height 70
drag, startPoint x: 606, startPoint y: 284, endPoint x: 634, endPoint y: 283, distance: 27.9
click at [634, 283] on mat-drawer-container "search القناة: القناه جميع القنوات حالة الرسالة القناه عرض الكل العلامات اختر م…" at bounding box center [422, 216] width 844 height 348
type textarea "**********"
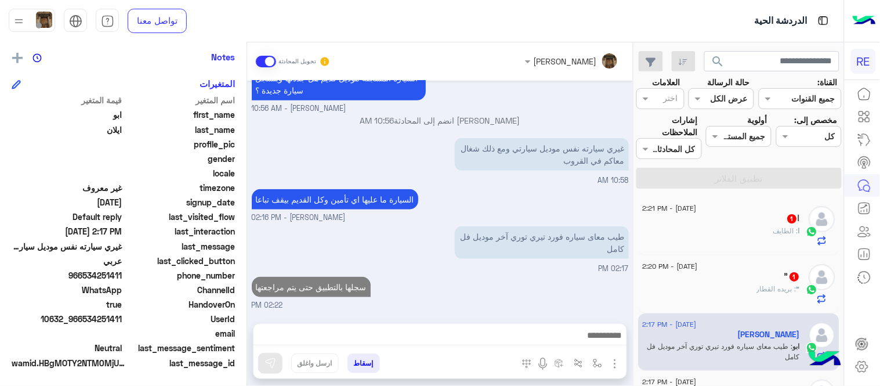
click at [554, 229] on div "Sep 12, 2025 description 24166689733013517.pdf 12:11 AM Sep 13, 2025 تم إلغاء ت…" at bounding box center [440, 196] width 386 height 231
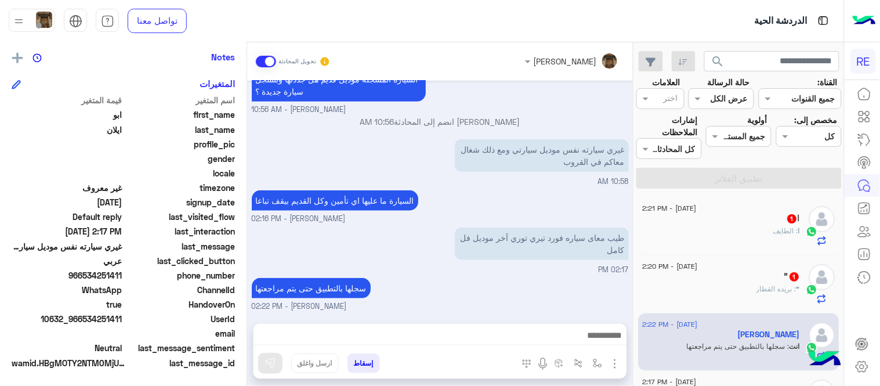
click at [668, 234] on div "ا : الطايف" at bounding box center [722, 236] width 158 height 20
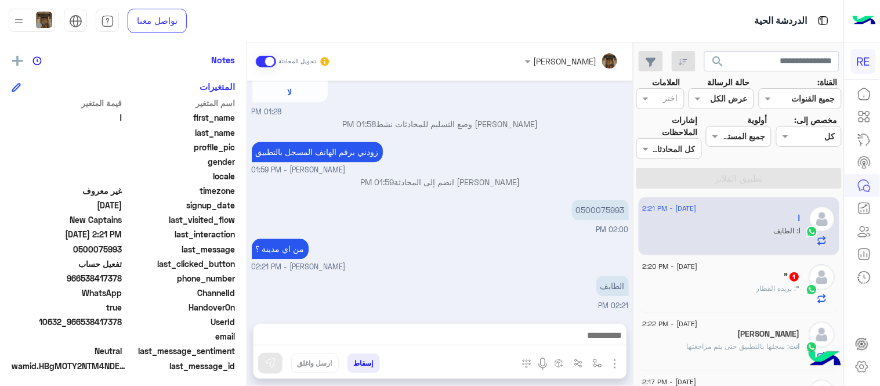
scroll to position [238, 0]
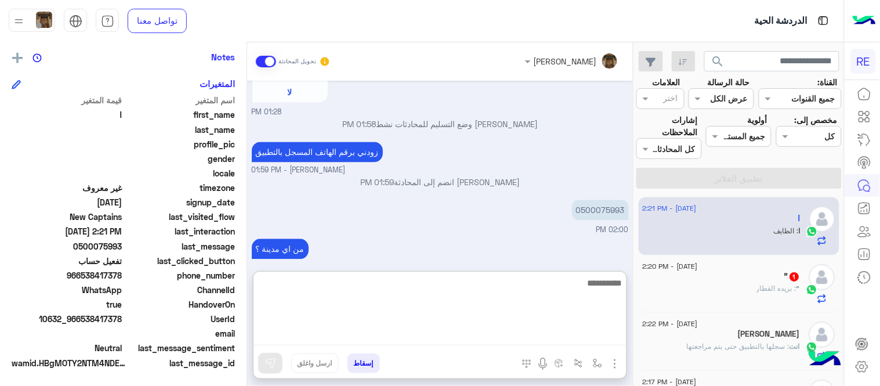
click at [483, 339] on textarea at bounding box center [439, 310] width 373 height 70
type textarea "**********"
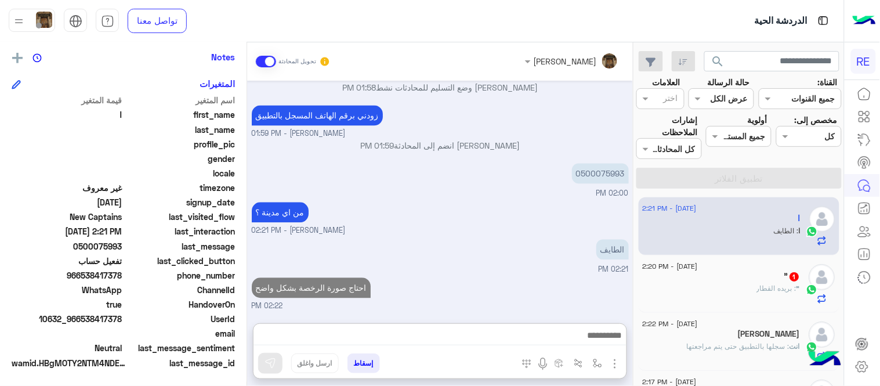
scroll to position [698, 0]
click at [715, 288] on div "" : بريده القطار" at bounding box center [722, 293] width 158 height 20
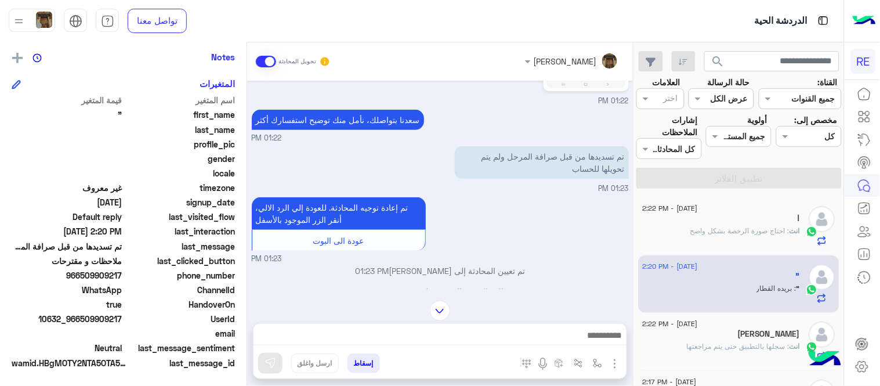
scroll to position [157, 0]
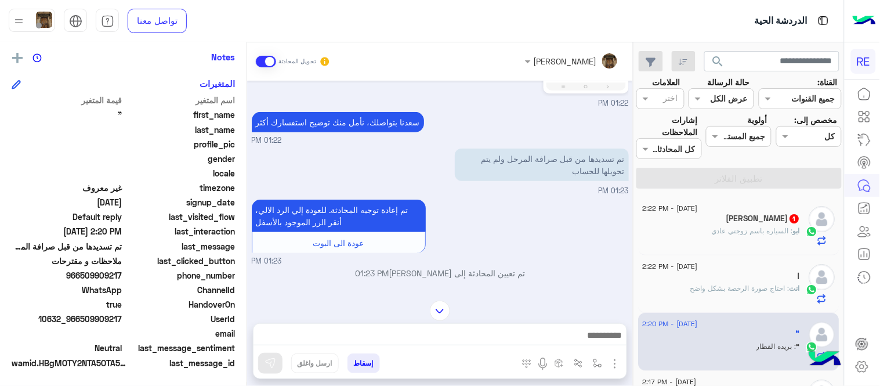
click at [724, 236] on div "ابو : السياره باسم زوجتي عادي" at bounding box center [722, 236] width 158 height 20
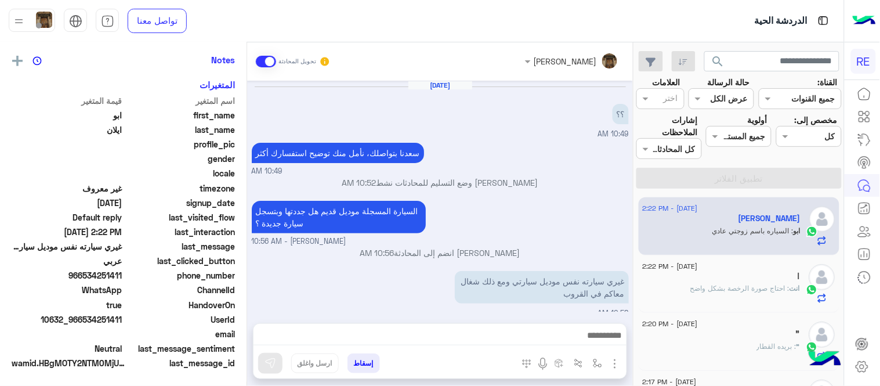
scroll to position [182, 0]
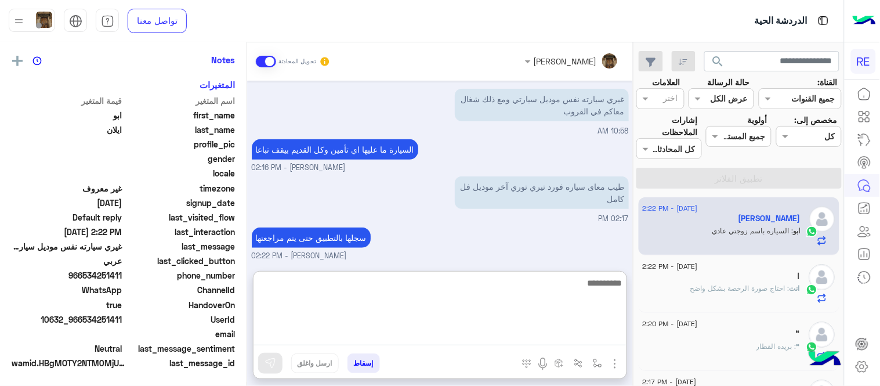
click at [507, 331] on textarea at bounding box center [439, 310] width 373 height 70
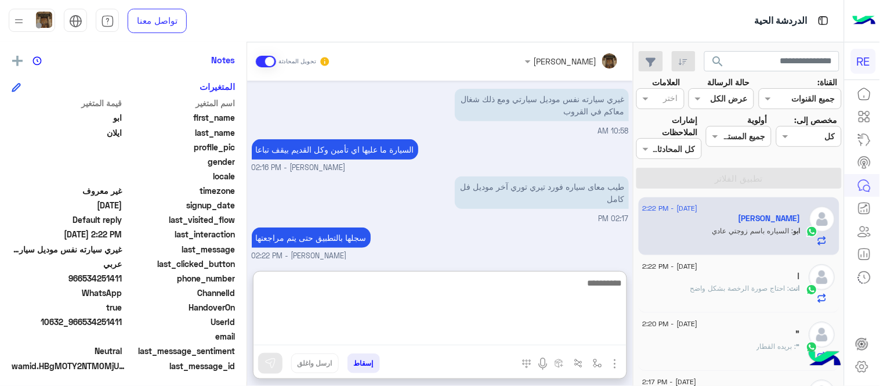
scroll to position [238, 0]
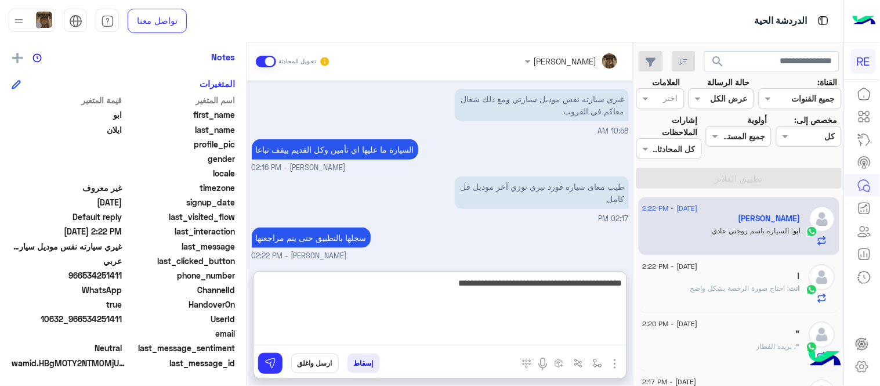
type textarea "**********"
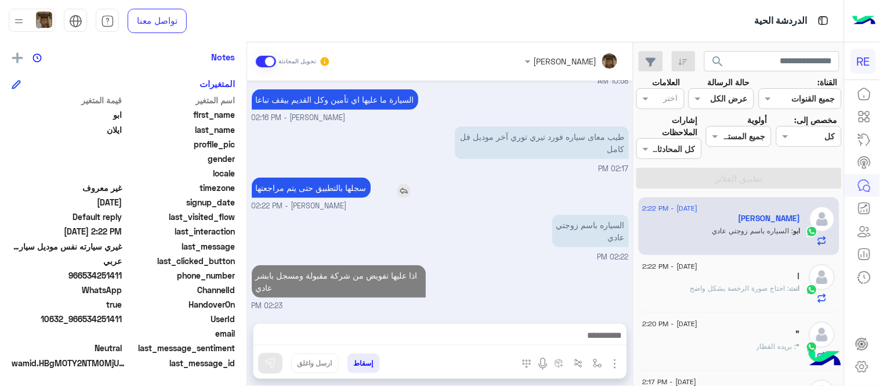
scroll to position [231, 0]
click at [433, 131] on div "Sep 13, 2025 ؟؟ 10:49 AM سعدنا بتواصلك، نأمل منك توضيح استفسارك أكثر 10:49 AM ع…" at bounding box center [440, 196] width 386 height 231
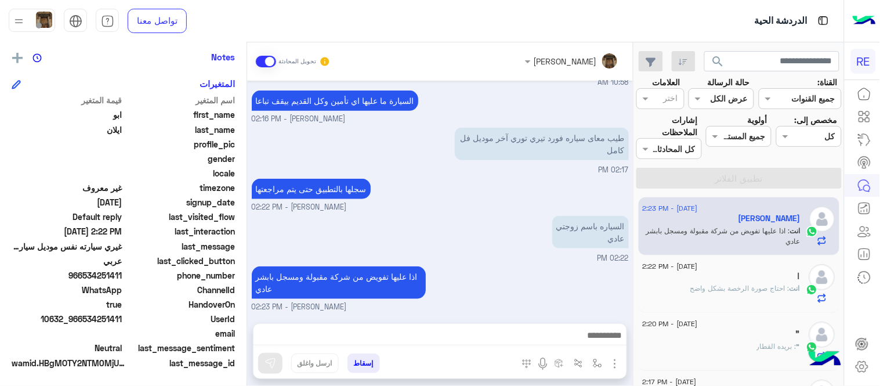
click at [705, 291] on span ": احتاج صورة الرخصة بشكل واضح" at bounding box center [740, 288] width 99 height 9
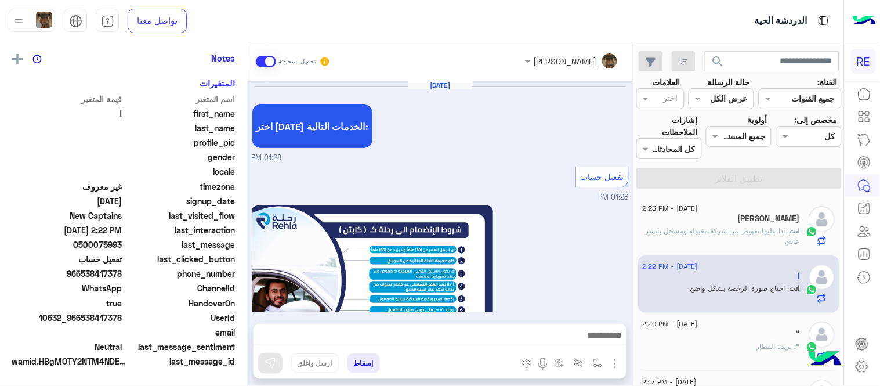
scroll to position [633, 0]
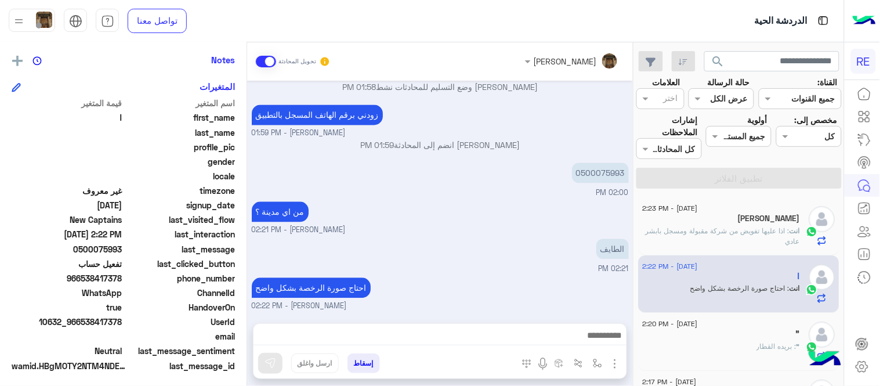
click at [732, 343] on div "" : بريده القطار" at bounding box center [722, 351] width 158 height 20
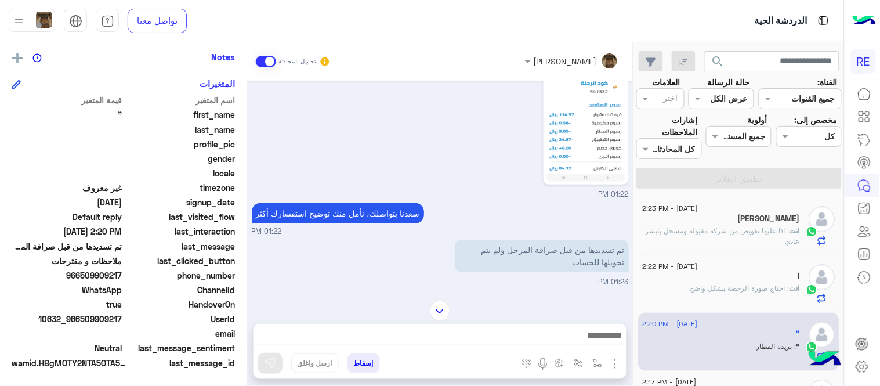
scroll to position [13, 0]
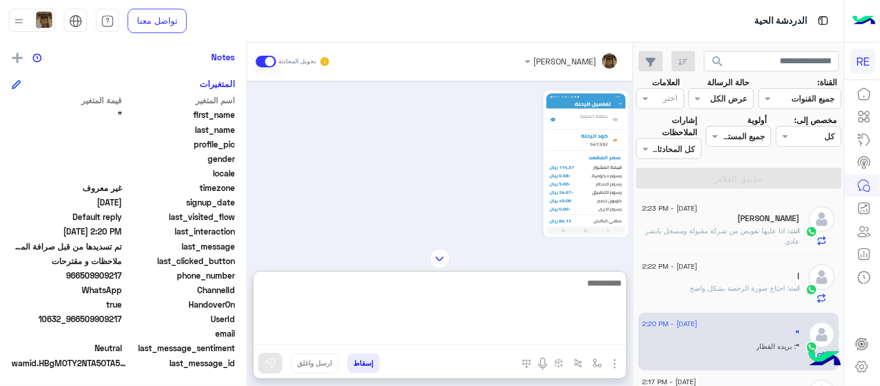
click at [495, 343] on textarea at bounding box center [439, 310] width 373 height 70
type textarea "******"
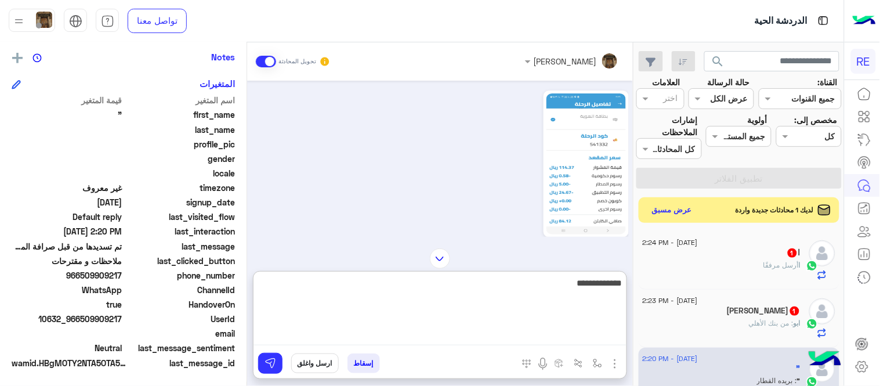
type textarea "**********"
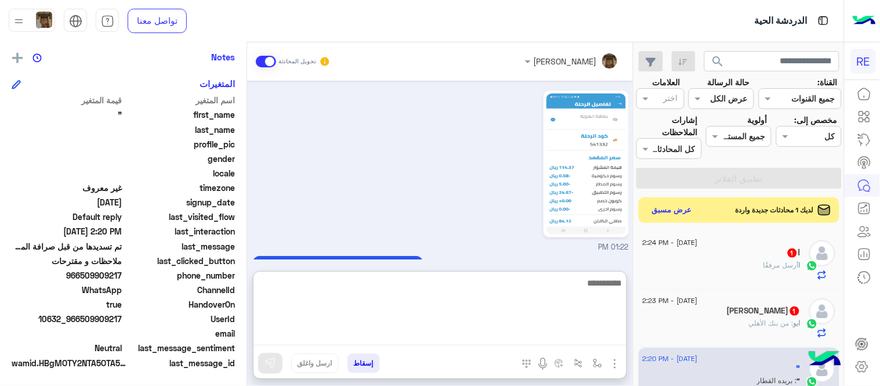
scroll to position [340, 0]
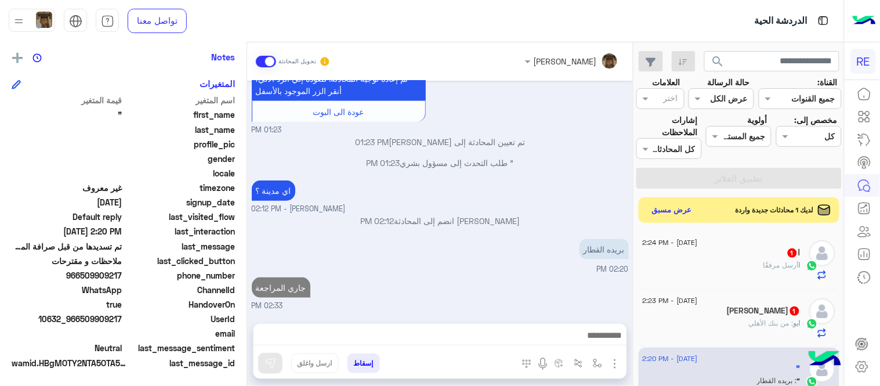
click at [467, 202] on div "Sep 13, 2025 01:22 PM سعدنا بتواصلك، نأمل منك توضيح استفسارك أكثر 01:22 PM تم ت…" at bounding box center [440, 196] width 386 height 231
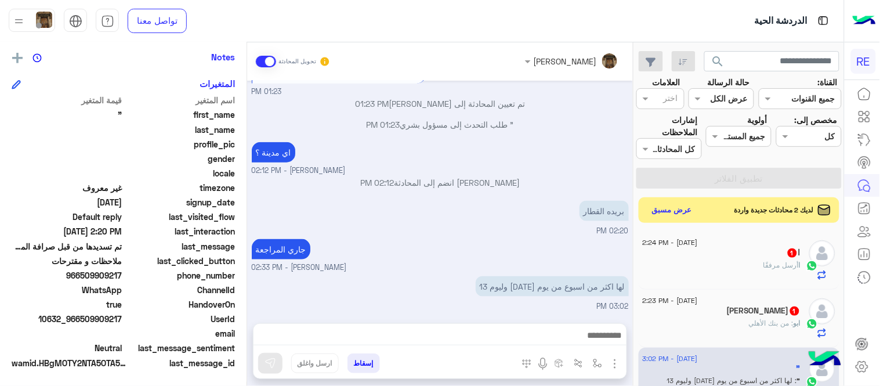
click at [519, 158] on div "اي مدينة ؟ عبير زكريا - 02:12 PM" at bounding box center [440, 157] width 377 height 37
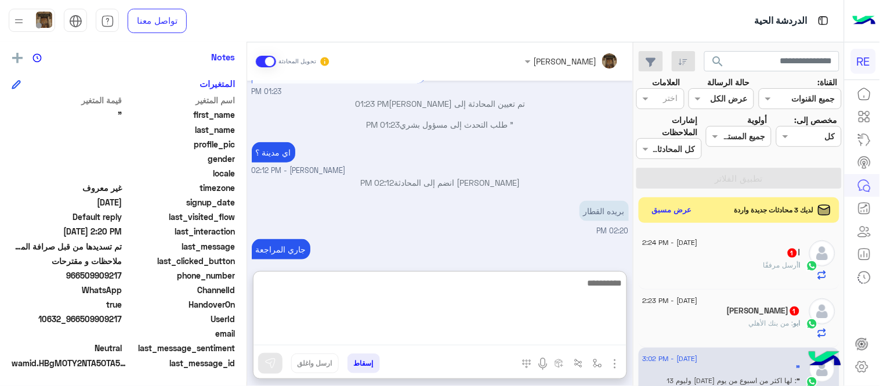
scroll to position [340, 0]
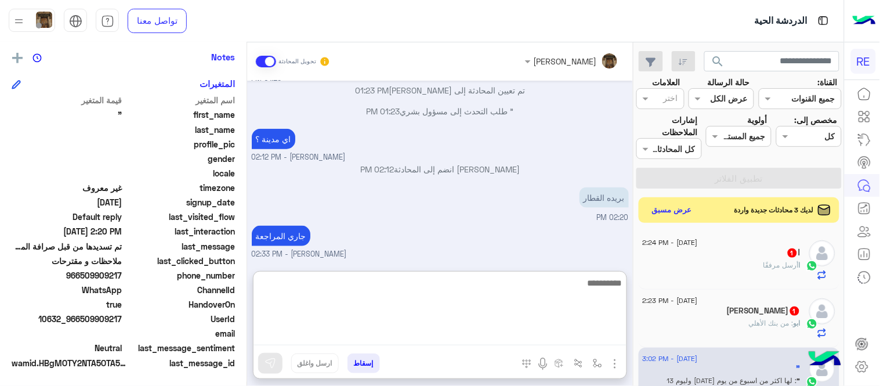
click at [496, 332] on textarea at bounding box center [439, 310] width 373 height 70
type textarea "********"
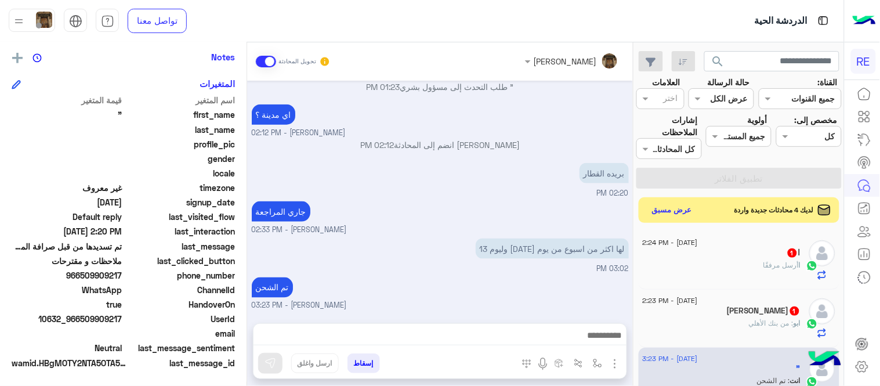
scroll to position [363, 0]
click at [441, 242] on div "Sep 13, 2025 01:22 PM سعدنا بتواصلك، نأمل منك توضيح استفسارك أكثر 01:22 PM تم ت…" at bounding box center [440, 196] width 386 height 231
click at [659, 211] on button "عرض مسبق" at bounding box center [671, 210] width 49 height 16
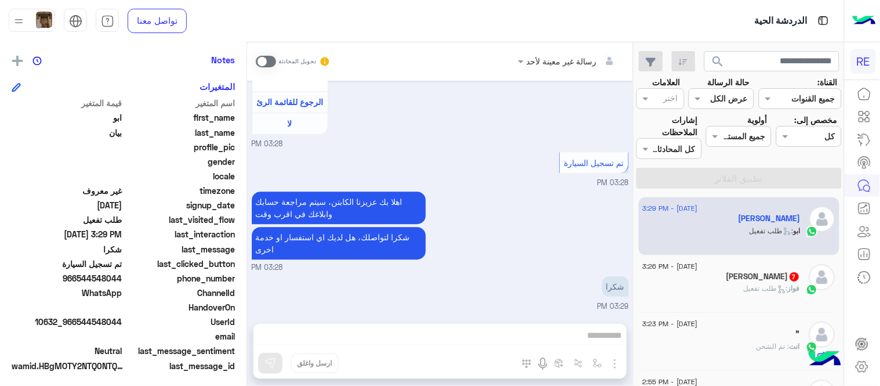
scroll to position [238, 0]
